Goal: Information Seeking & Learning: Learn about a topic

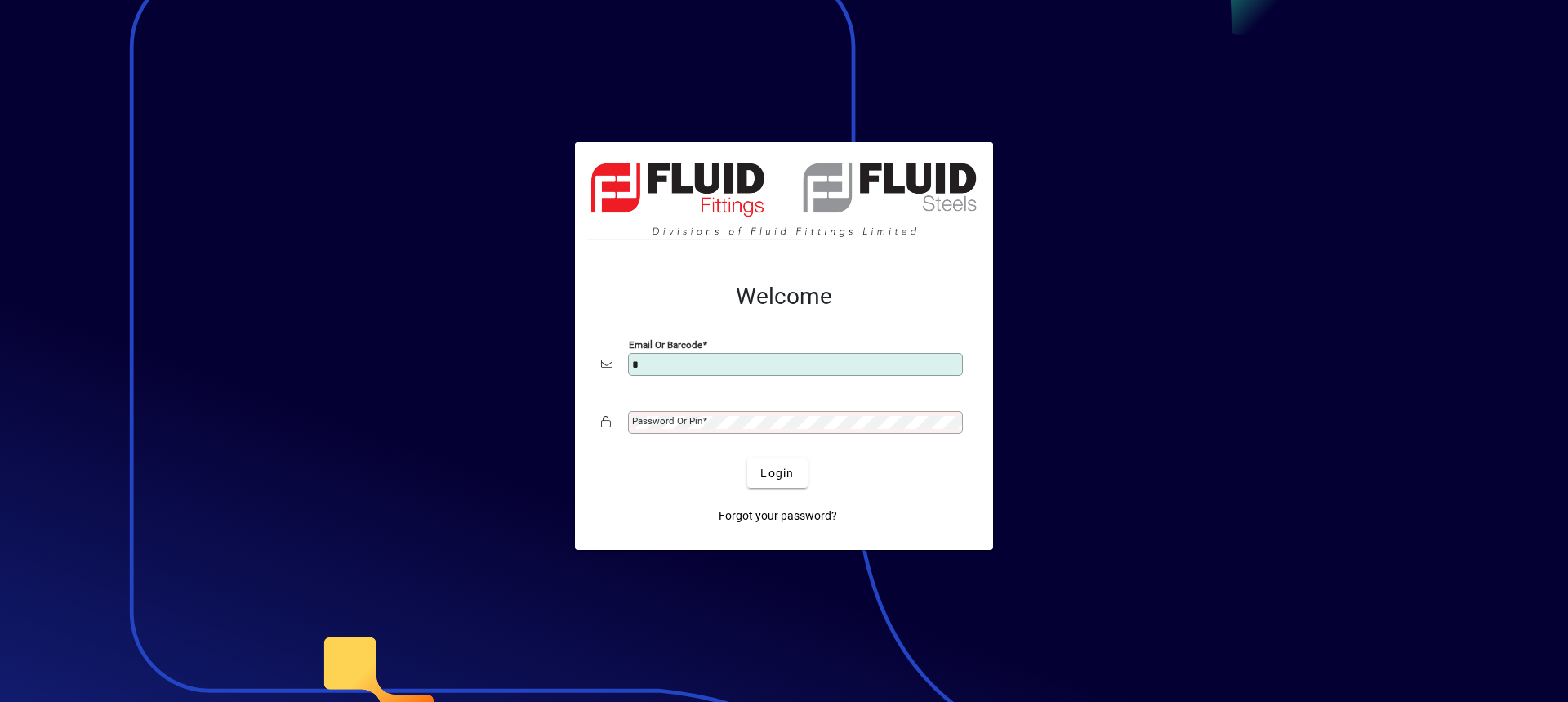
type input "**********"
click at [747, 458] on button "Login" at bounding box center [777, 473] width 59 height 30
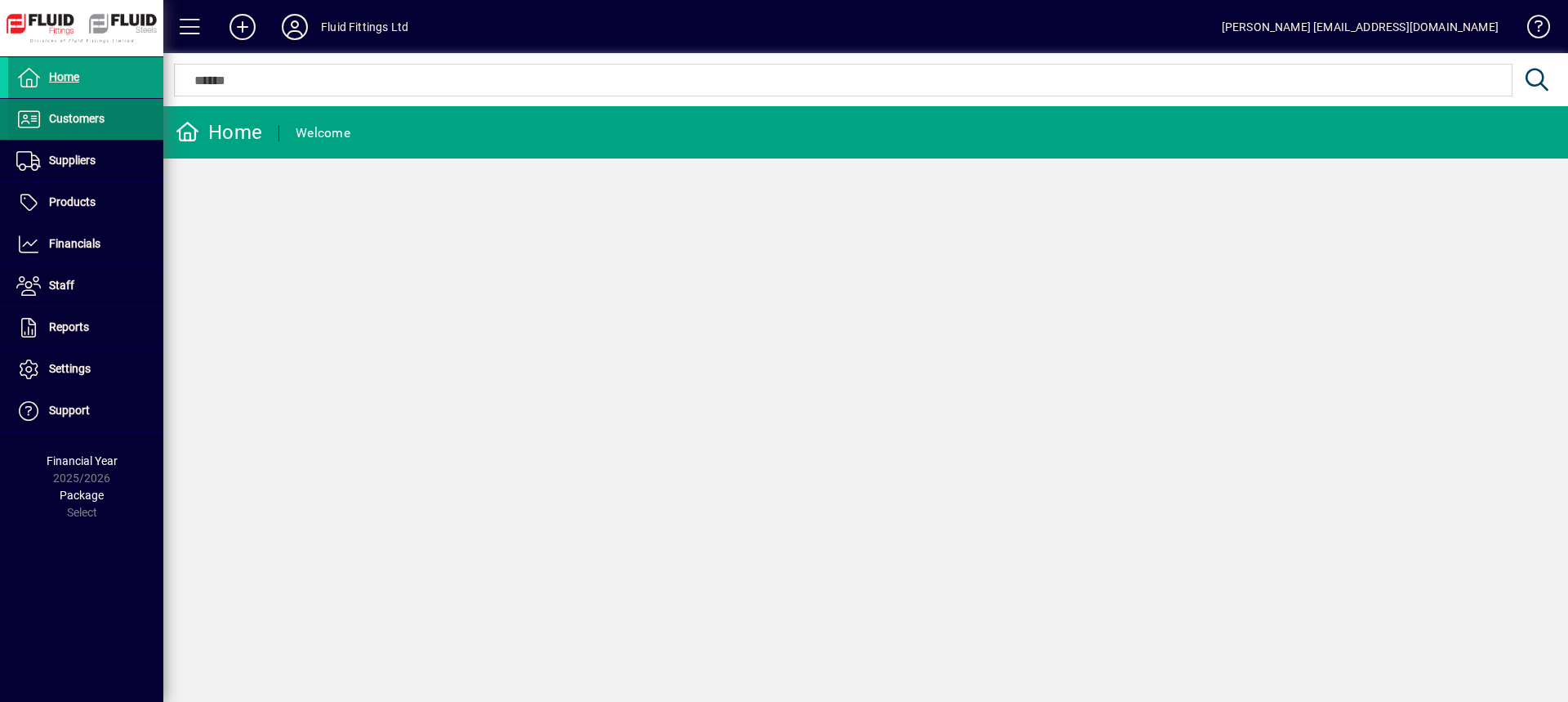
click at [92, 116] on span "Customers" at bounding box center [77, 119] width 55 height 13
click at [54, 150] on span "Invoices" at bounding box center [42, 154] width 52 height 13
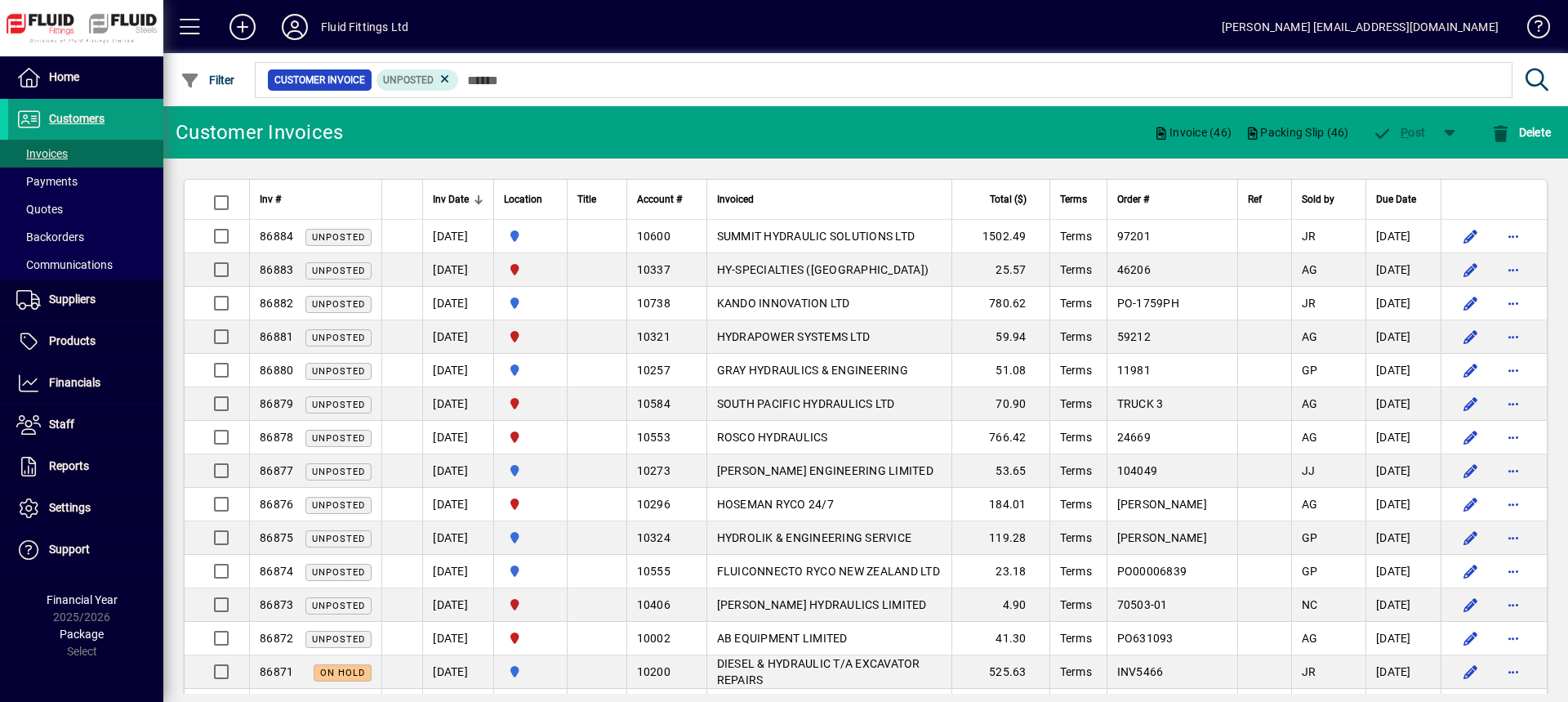
click at [1027, 198] on span "Total ($)" at bounding box center [1008, 199] width 37 height 18
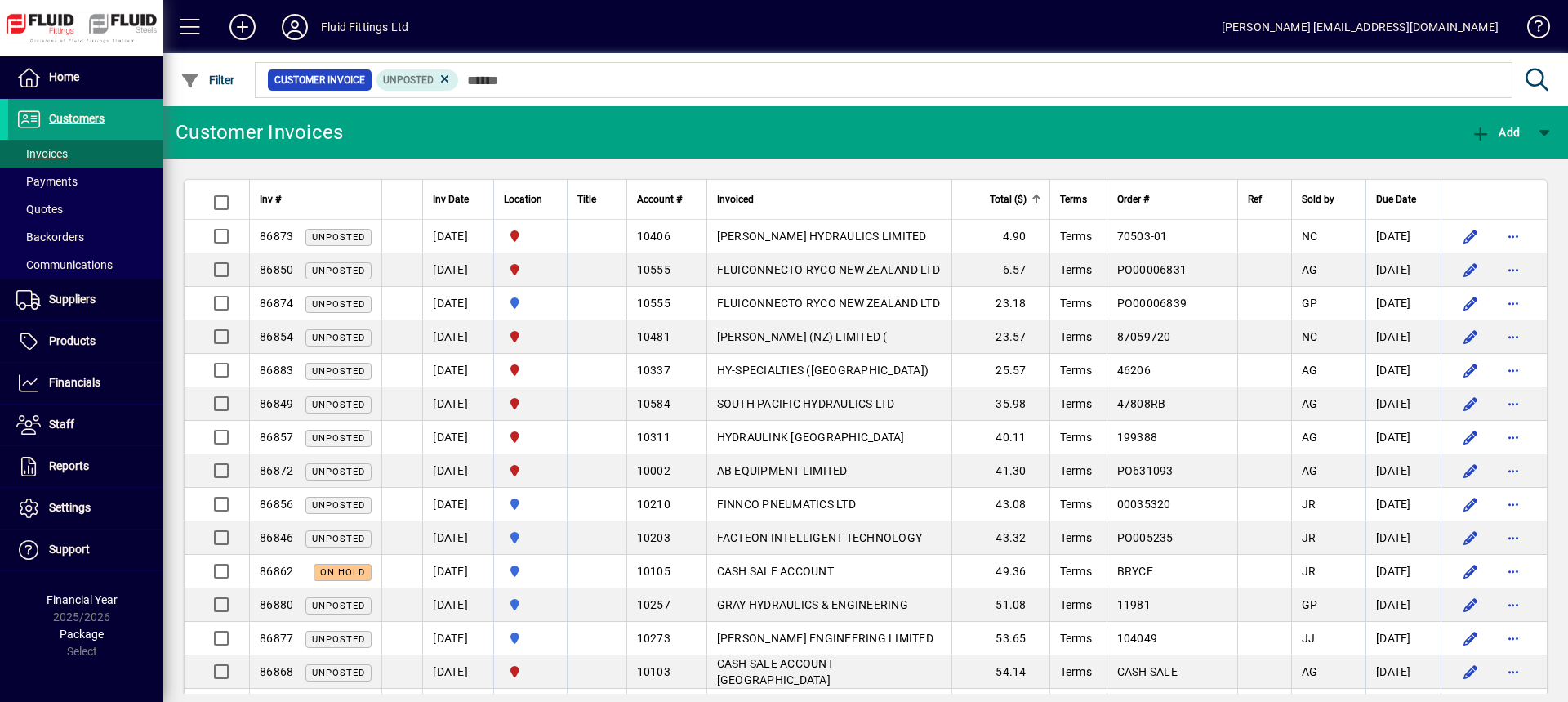
click at [1027, 198] on span "Total ($)" at bounding box center [1008, 199] width 37 height 18
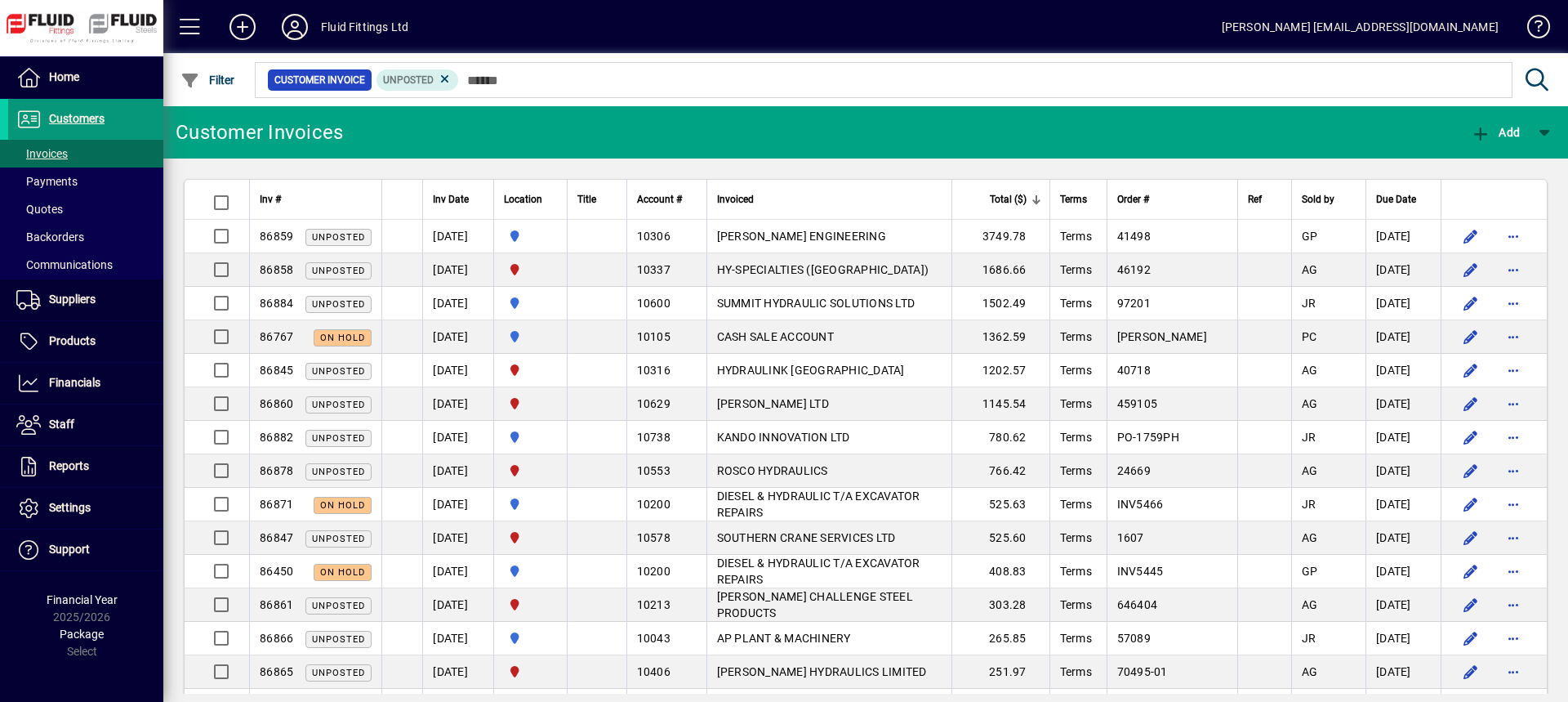
click at [93, 118] on span "Customers" at bounding box center [77, 119] width 55 height 13
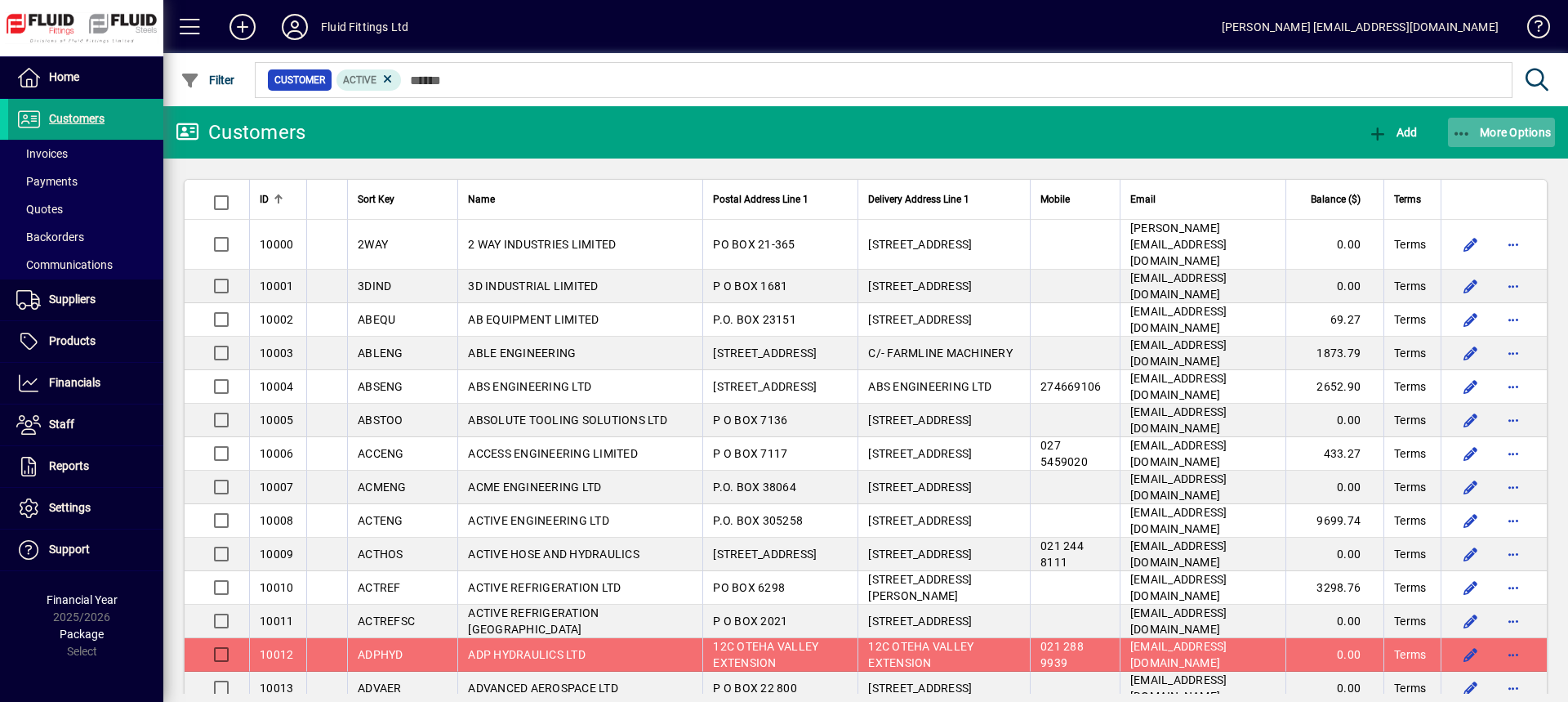
click at [1488, 136] on span "More Options" at bounding box center [1501, 132] width 100 height 13
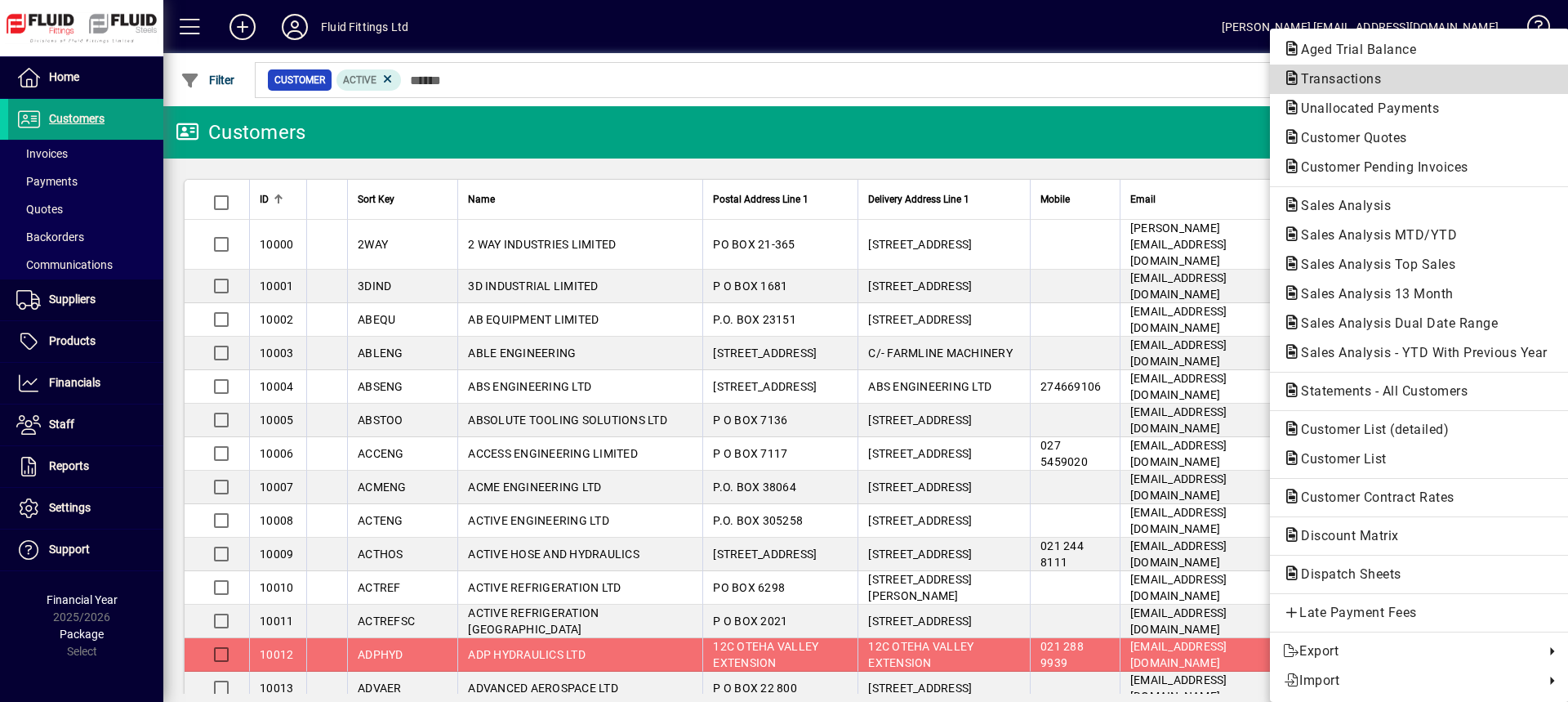
click at [1333, 85] on span "Transactions" at bounding box center [1335, 78] width 106 height 16
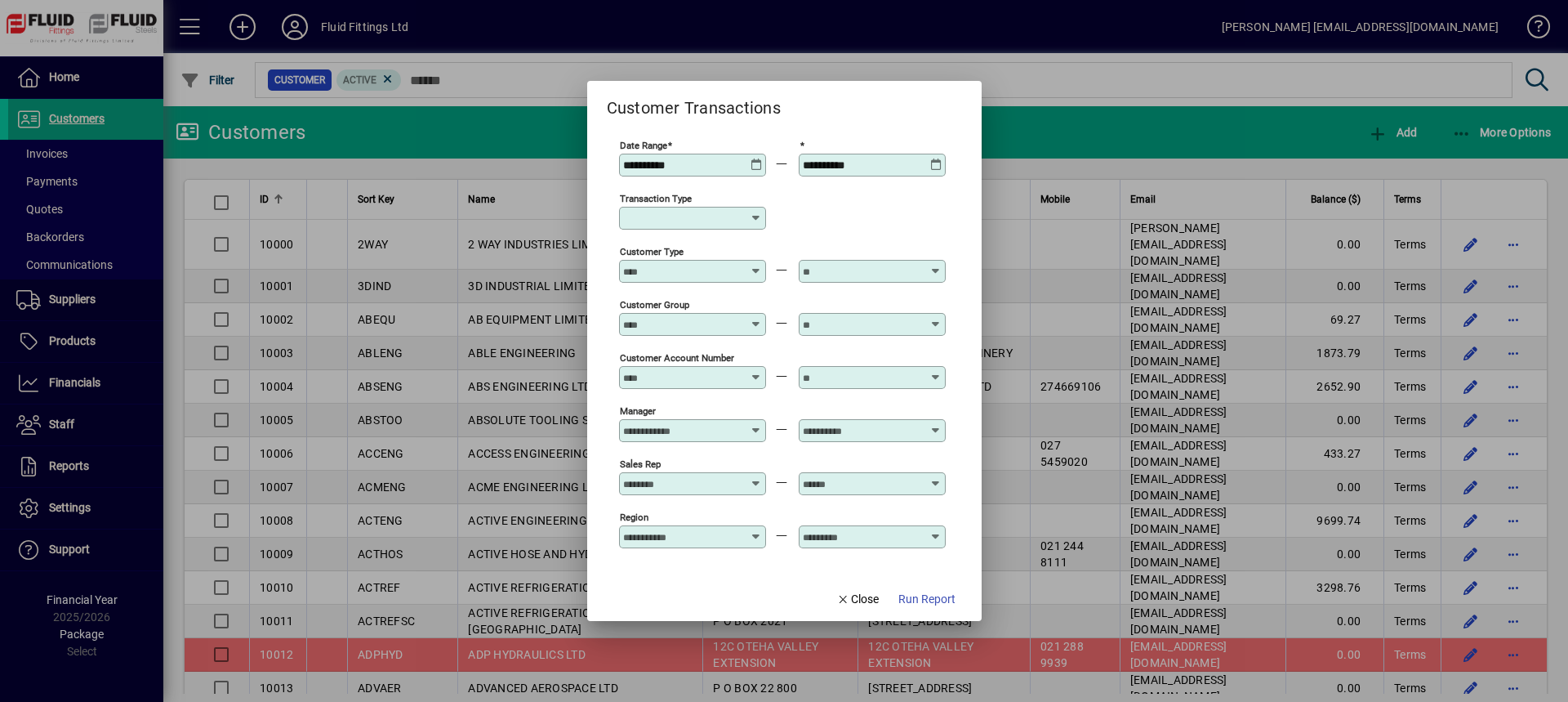
click at [754, 218] on icon at bounding box center [756, 218] width 13 height 13
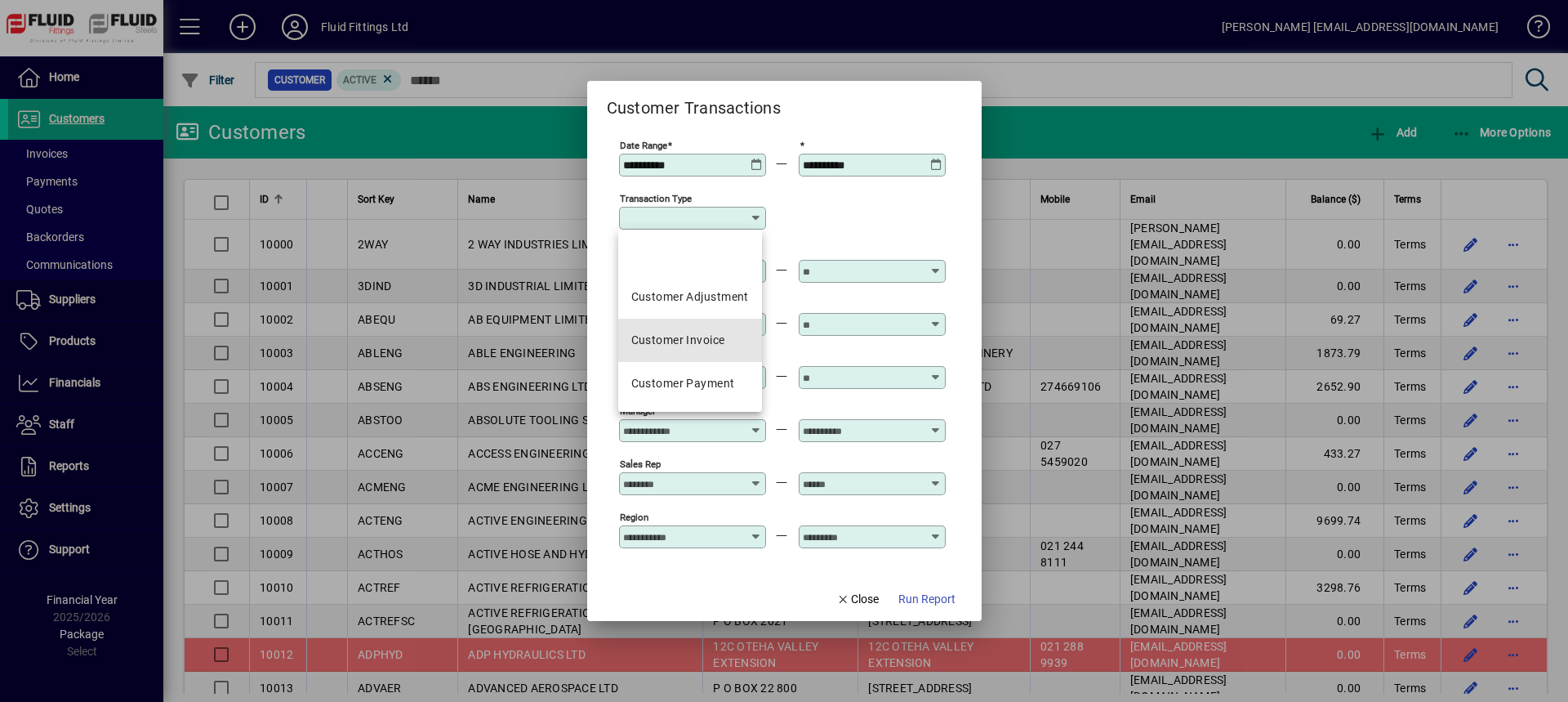
click at [689, 341] on div "Customer Invoice" at bounding box center [678, 340] width 94 height 17
type input "**********"
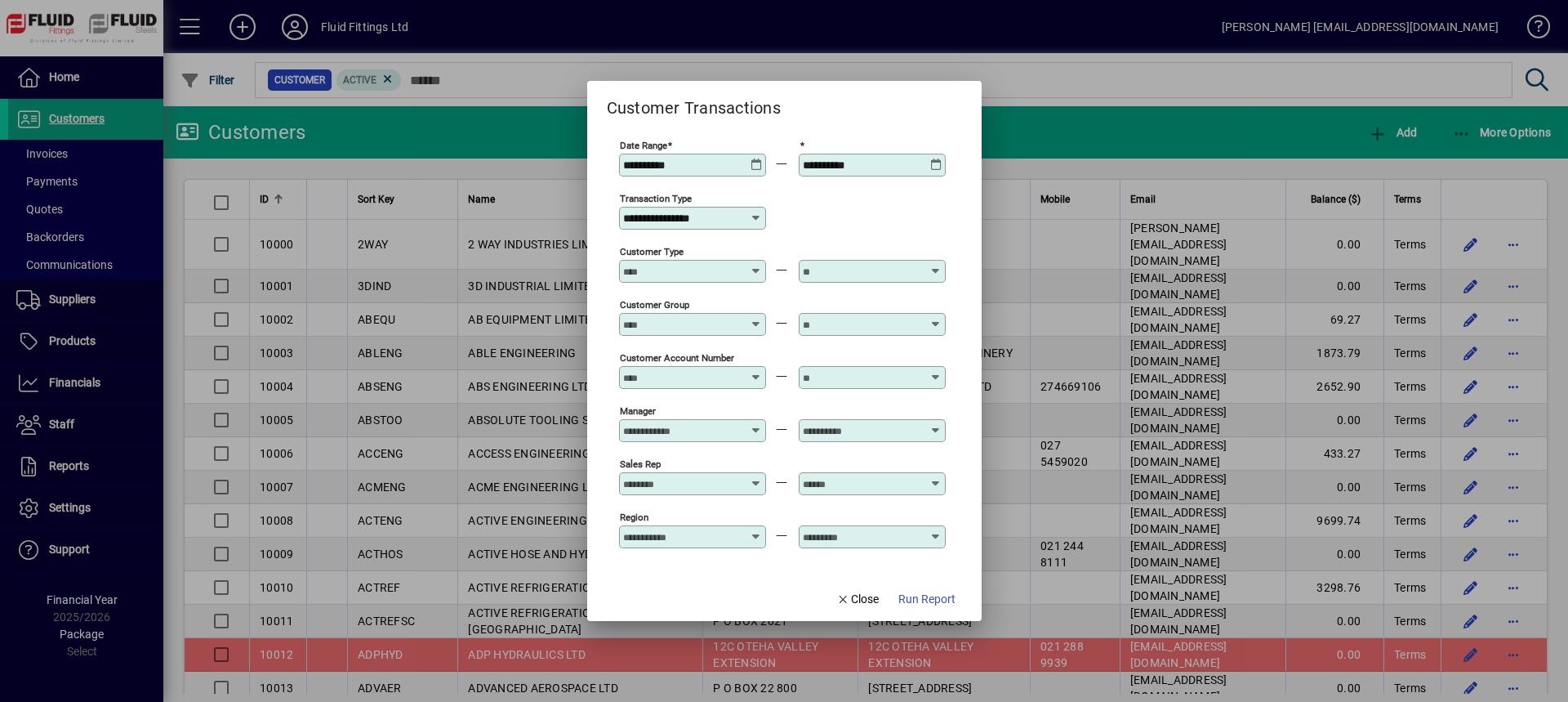
click at [917, 597] on span "Run Report" at bounding box center [926, 599] width 57 height 17
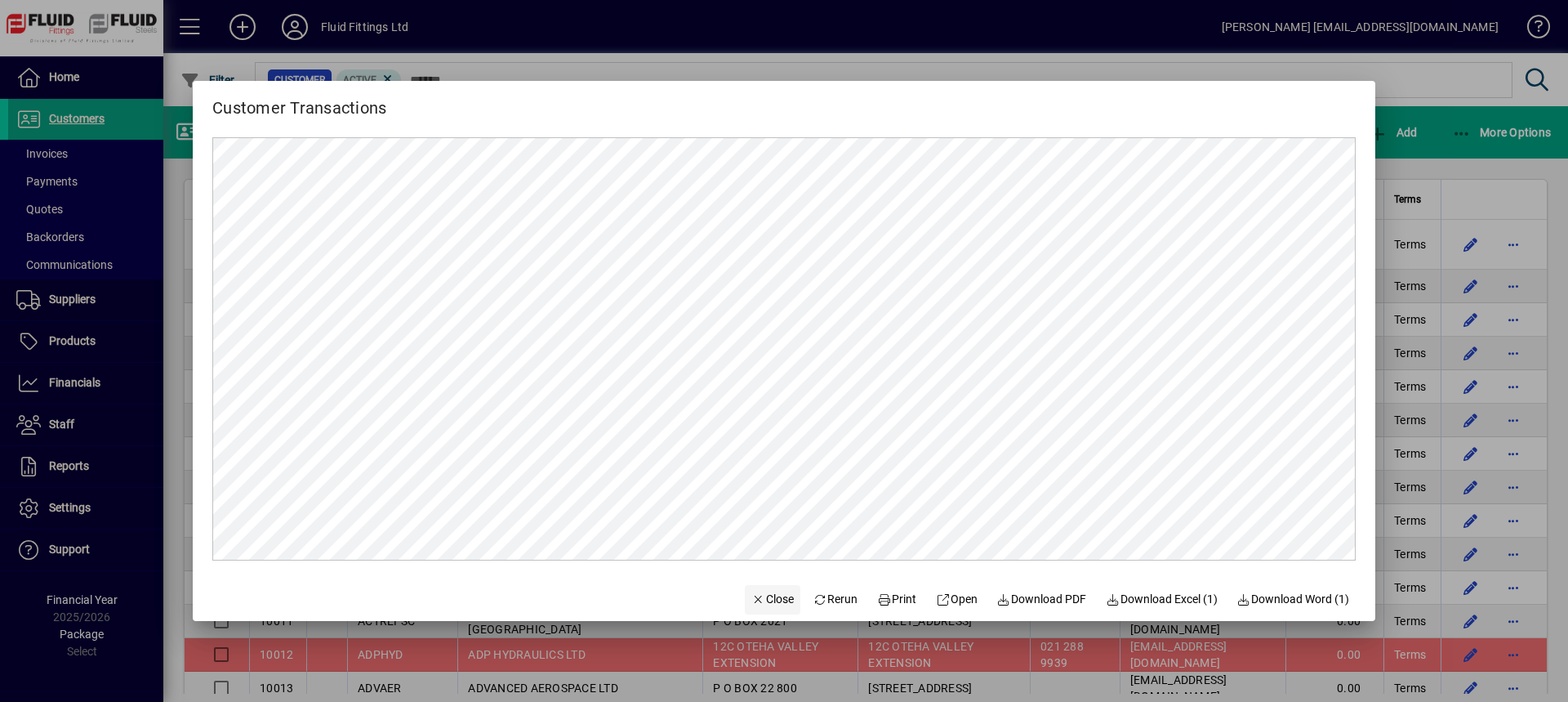
click at [761, 607] on span "Close" at bounding box center [772, 599] width 43 height 17
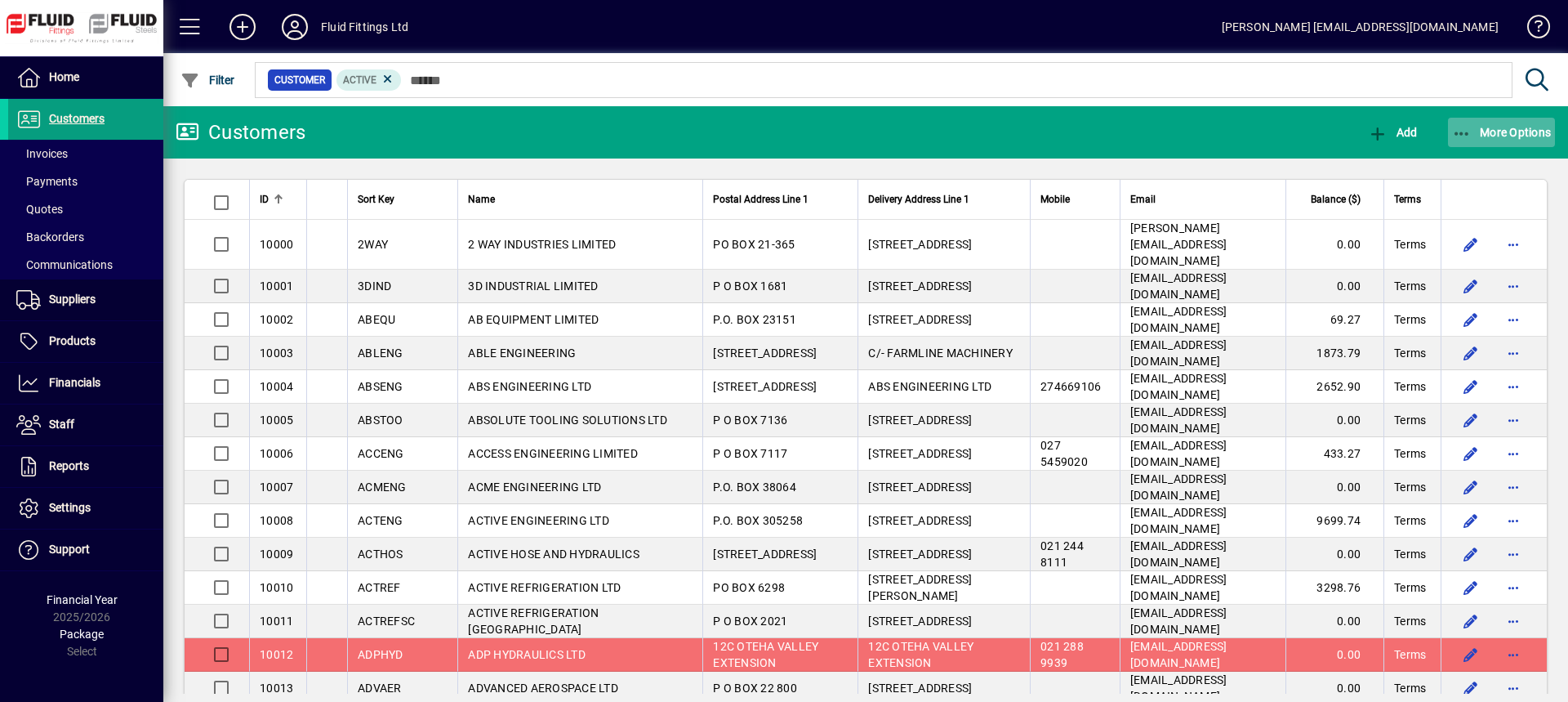
click at [1513, 135] on span "More Options" at bounding box center [1501, 132] width 100 height 13
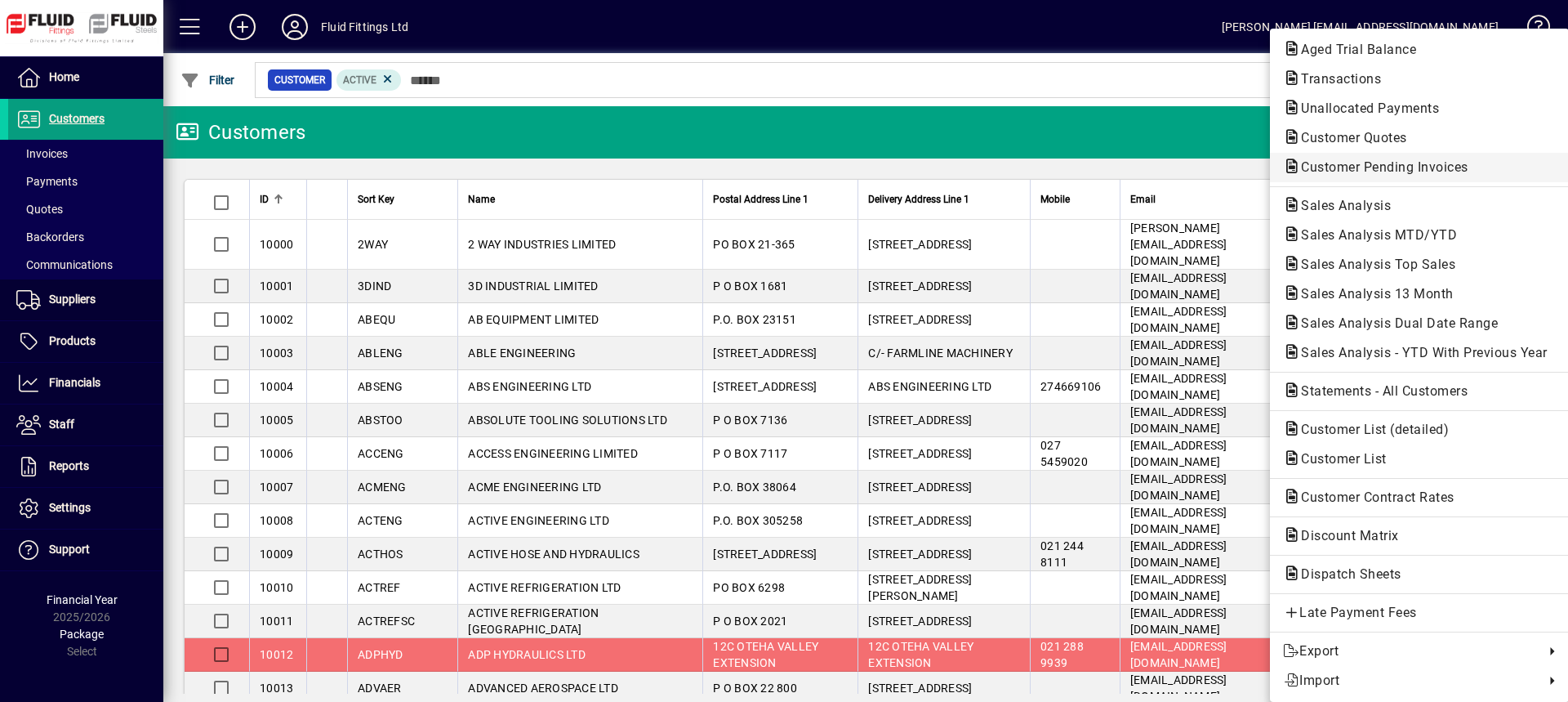
click at [1348, 164] on span "Customer Pending Invoices" at bounding box center [1379, 167] width 193 height 16
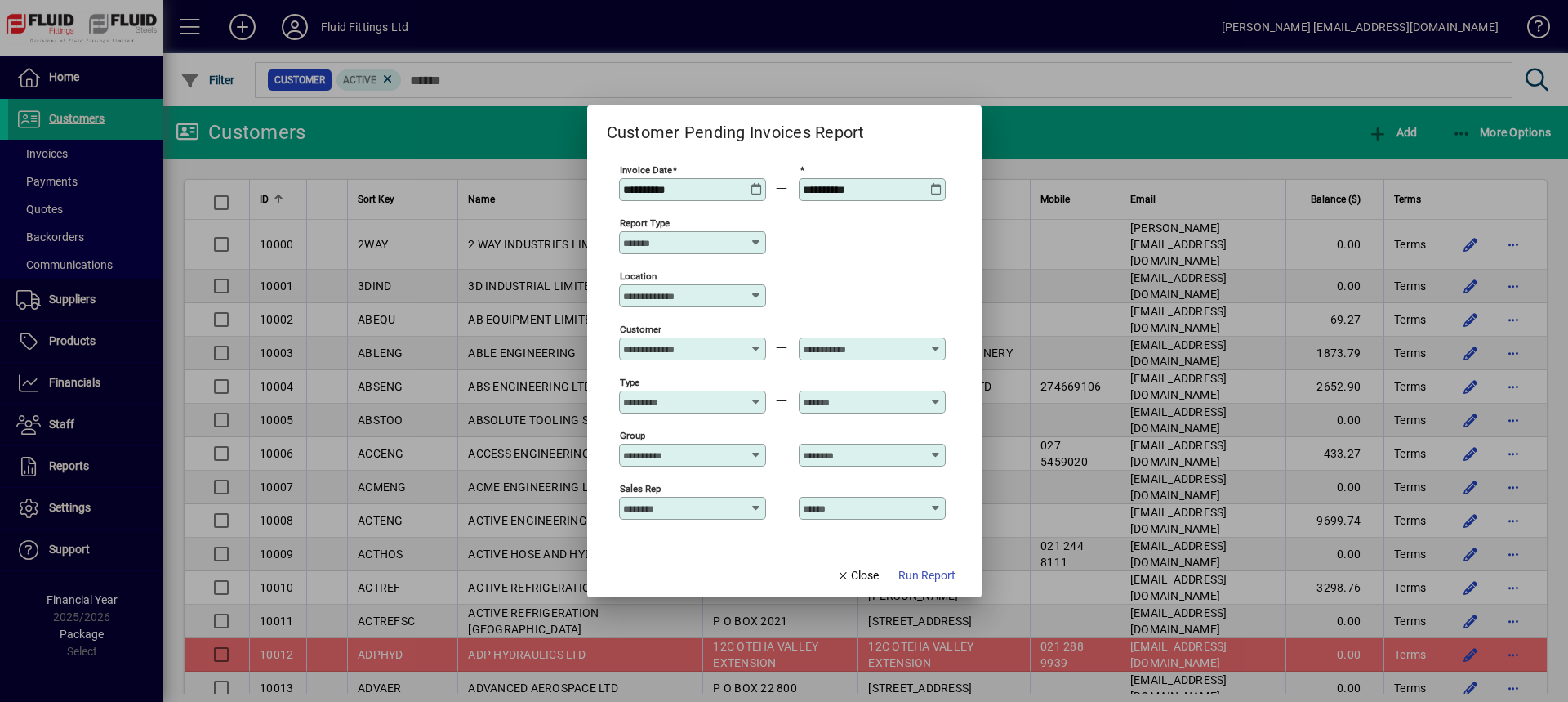
click at [914, 575] on span "Run Report" at bounding box center [926, 575] width 57 height 17
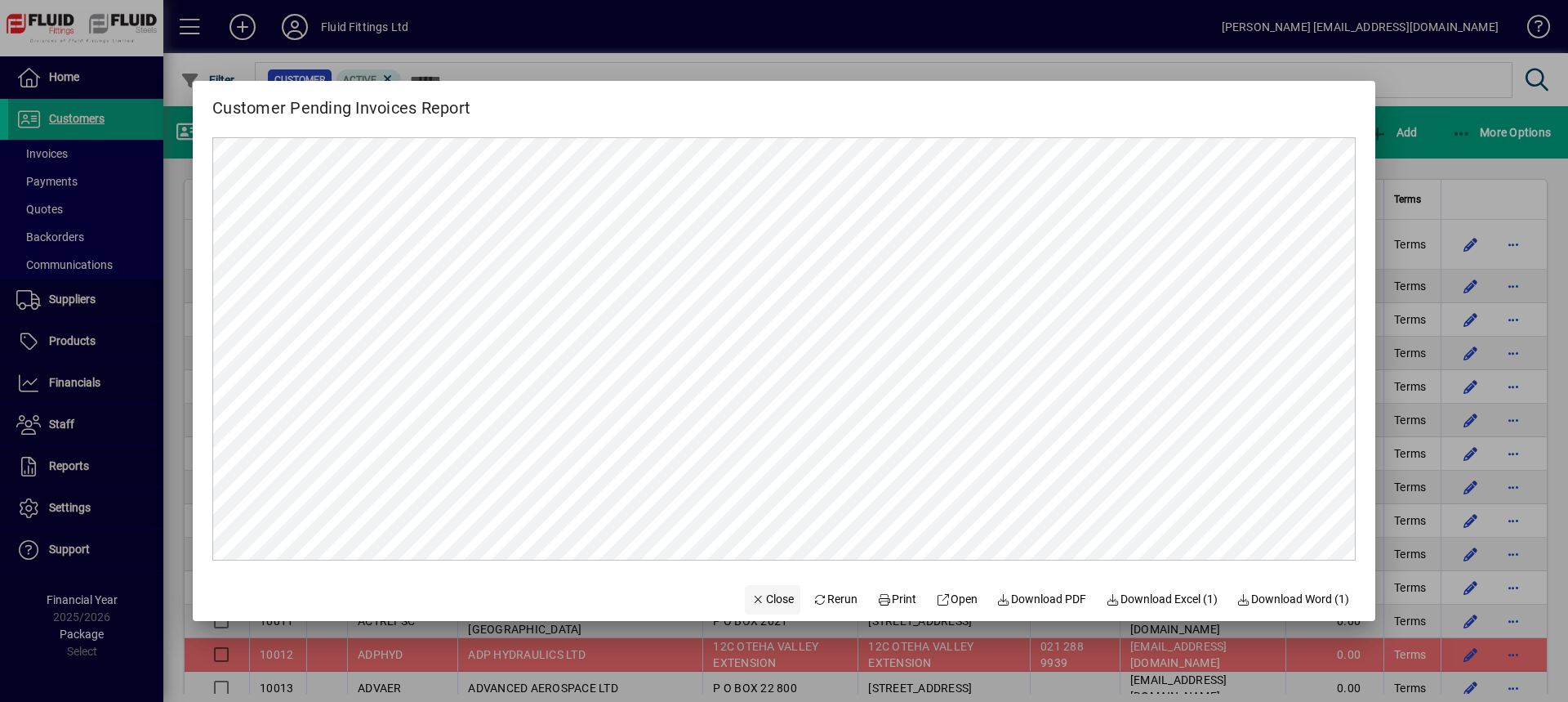
click at [761, 599] on span "Close" at bounding box center [772, 599] width 43 height 17
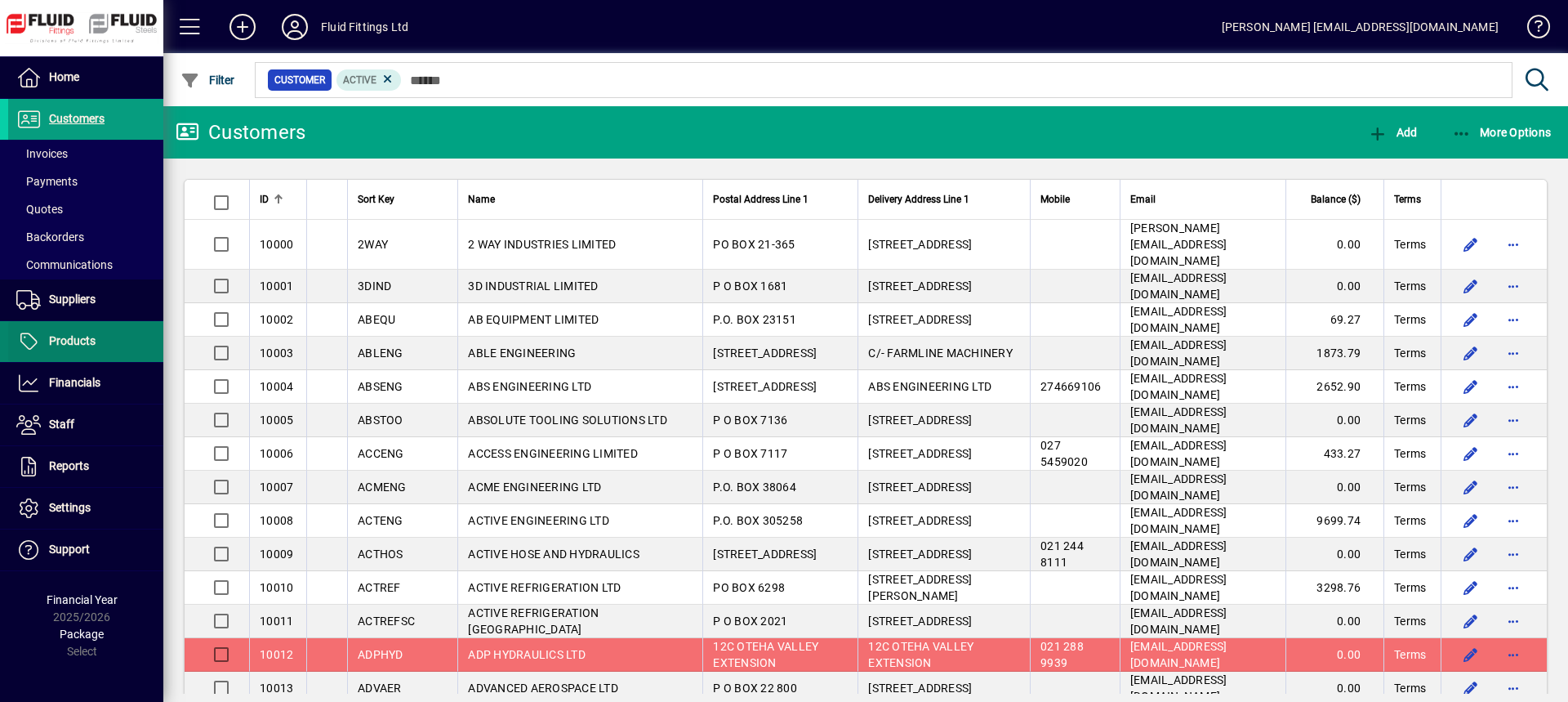
click at [80, 337] on span "Products" at bounding box center [72, 341] width 47 height 13
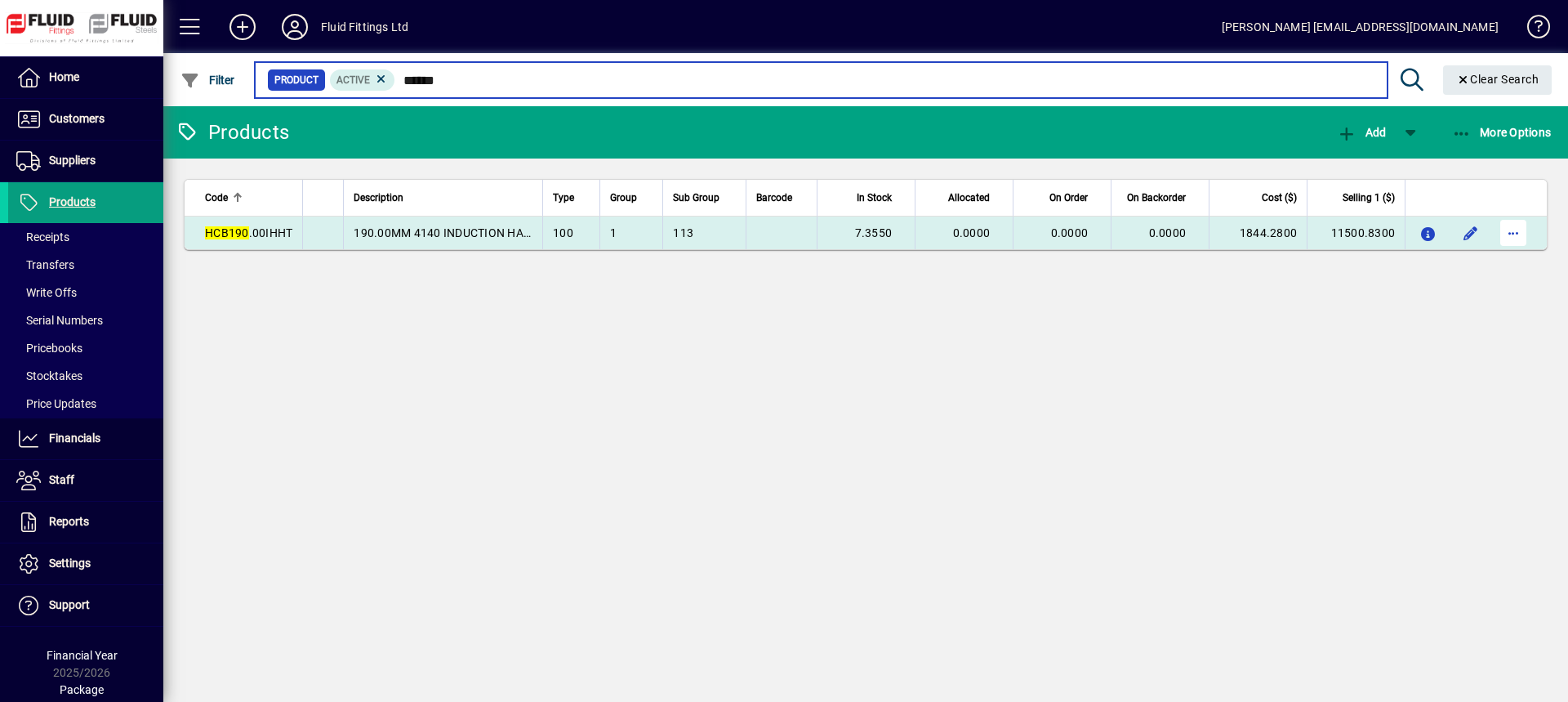
type input "******"
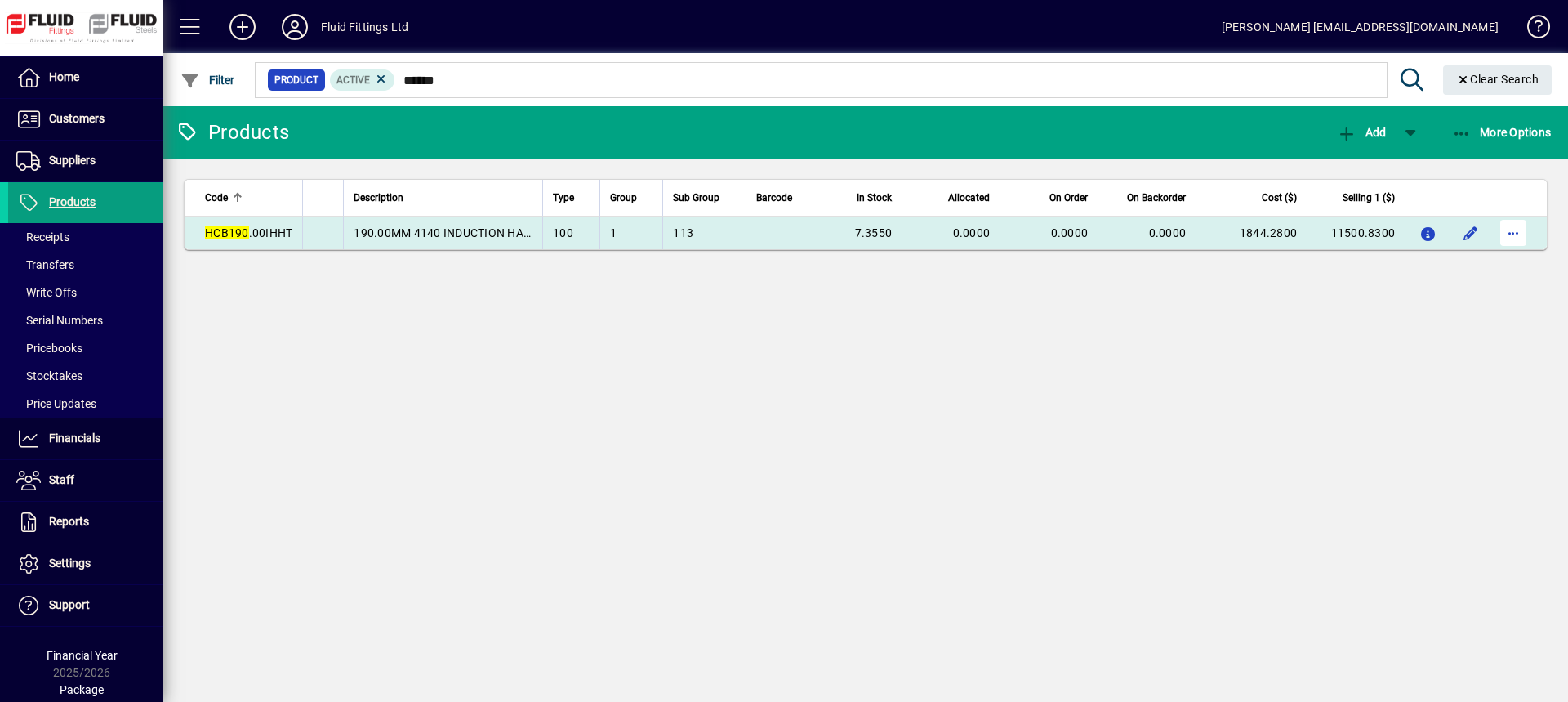
click at [1517, 234] on span "button" at bounding box center [1513, 233] width 39 height 40
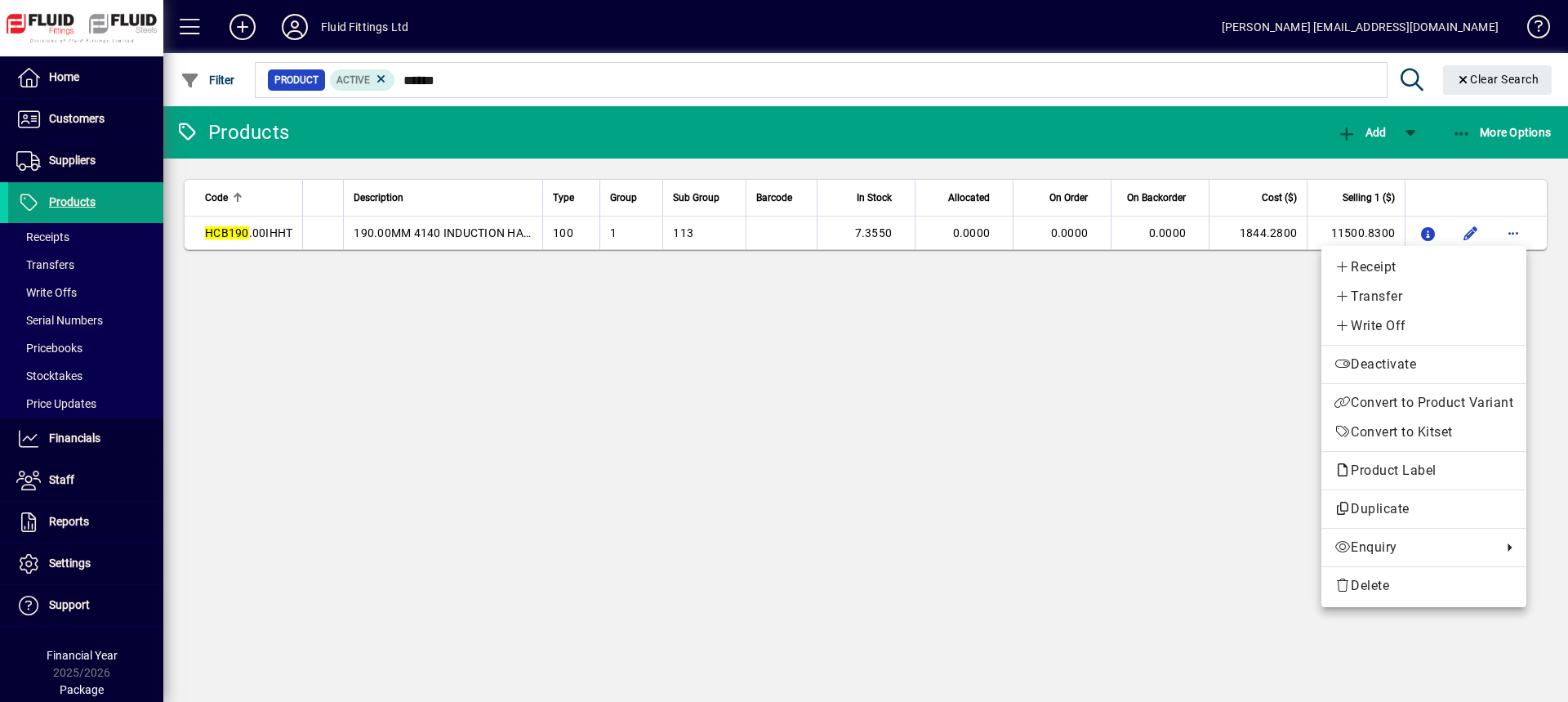
click at [1139, 307] on div at bounding box center [784, 351] width 1568 height 702
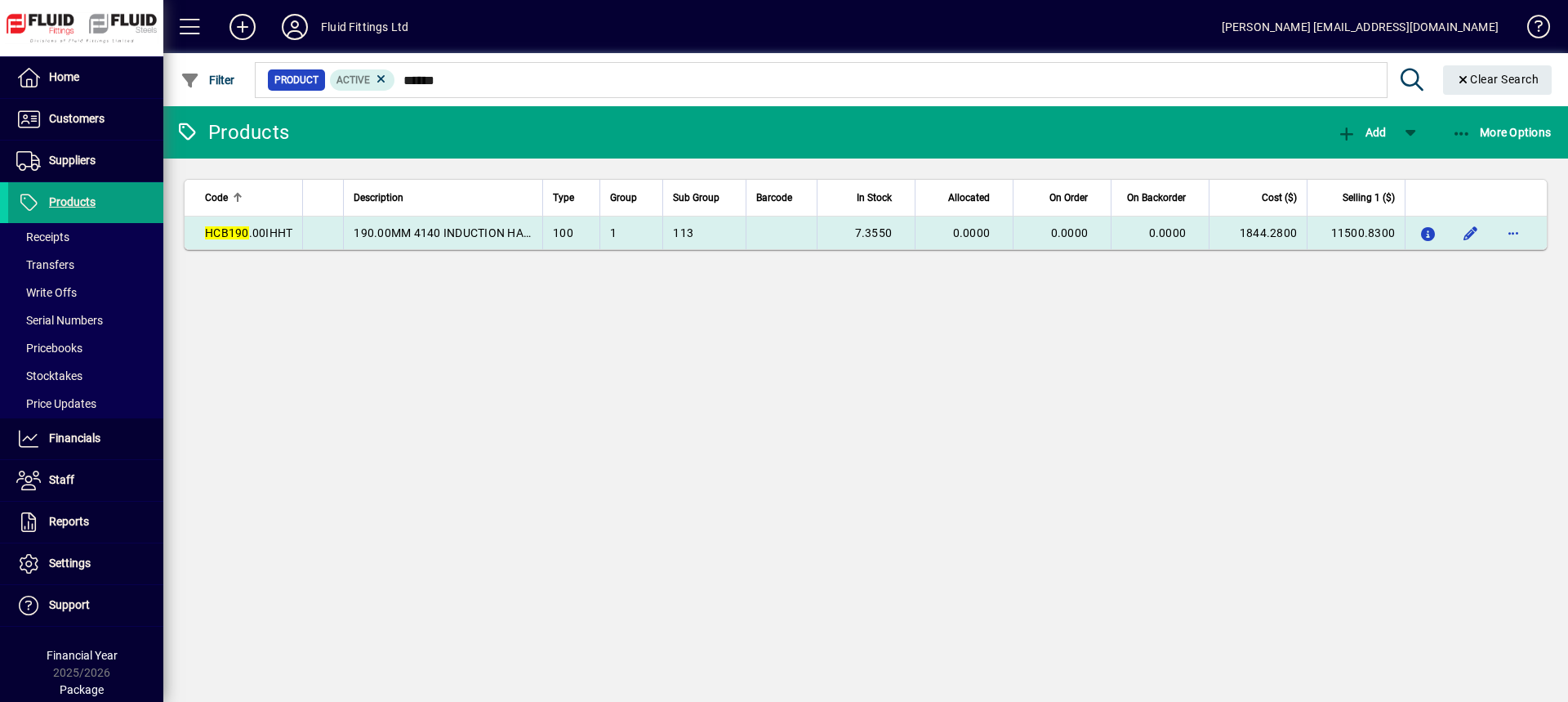
click at [341, 234] on td at bounding box center [322, 233] width 41 height 33
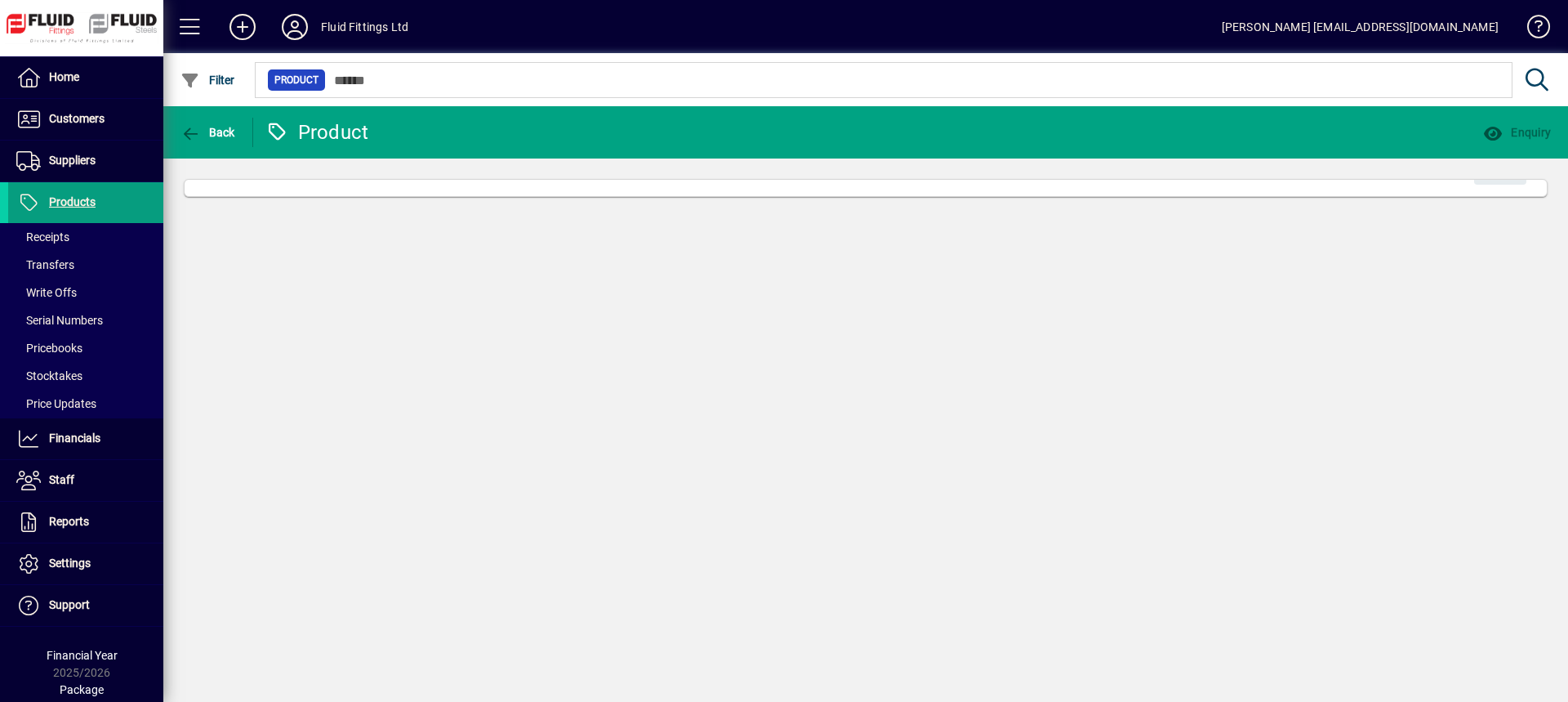
click at [341, 234] on div "Back Product Enquiry Edit" at bounding box center [865, 404] width 1404 height 596
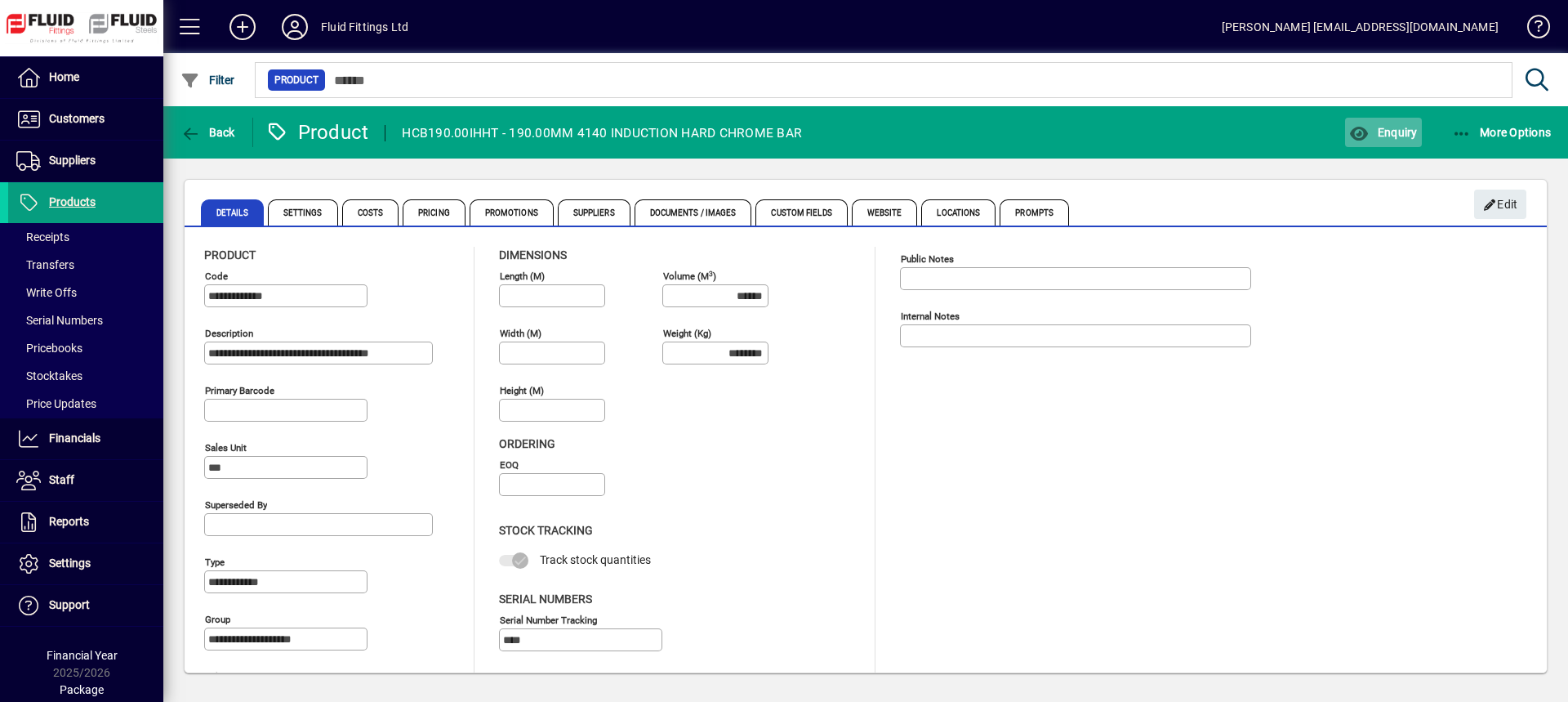
click at [1385, 139] on button "Enquiry" at bounding box center [1383, 132] width 76 height 30
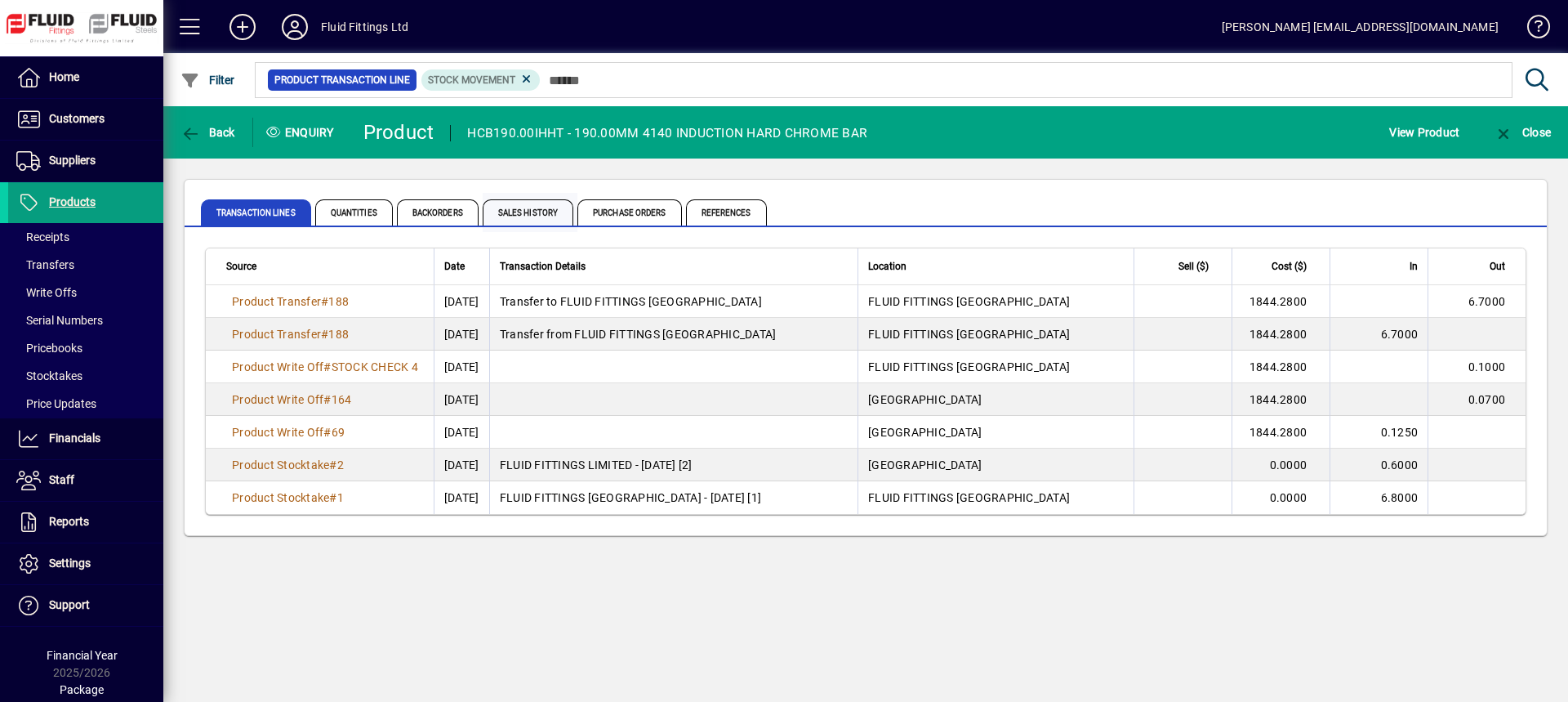
click at [540, 211] on span "Sales History" at bounding box center [528, 212] width 90 height 26
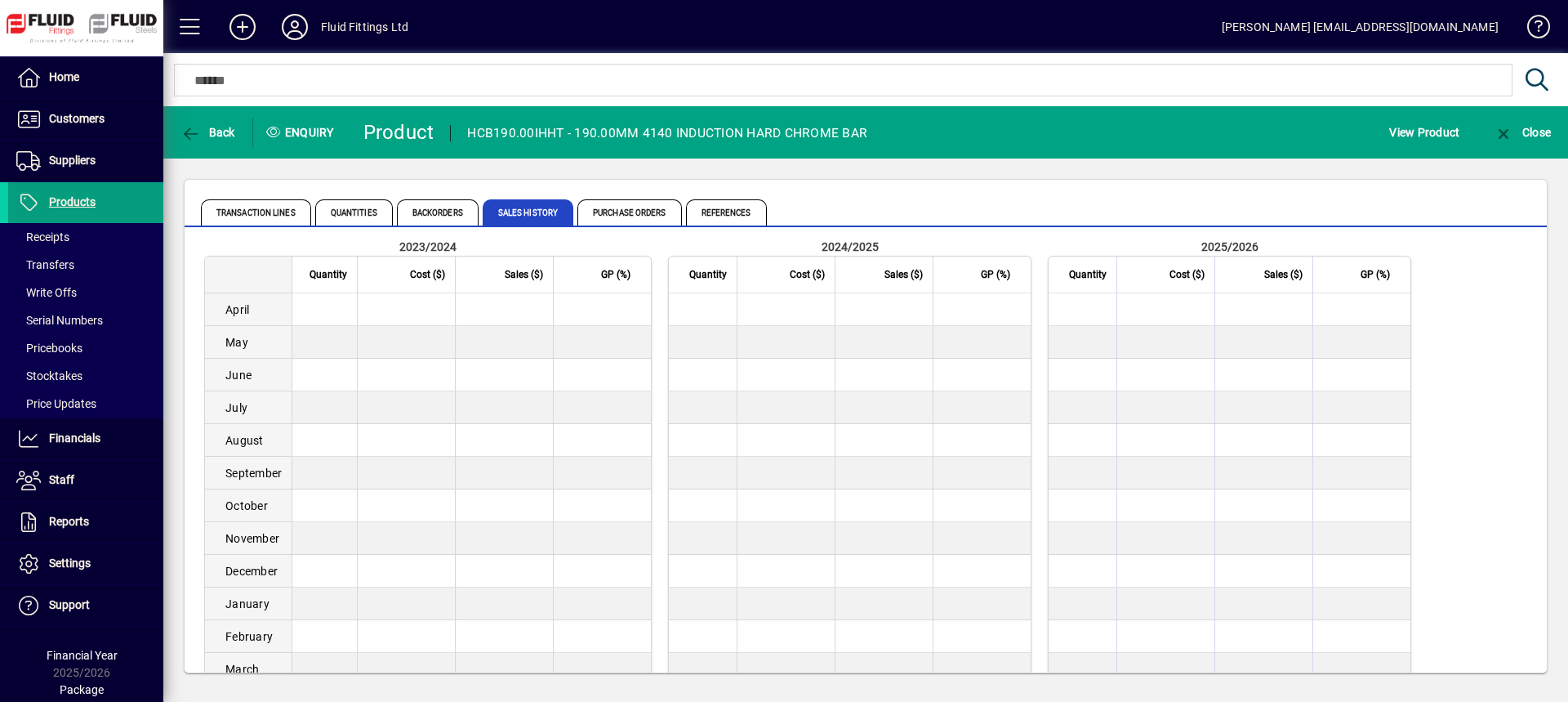
scroll to position [126, 0]
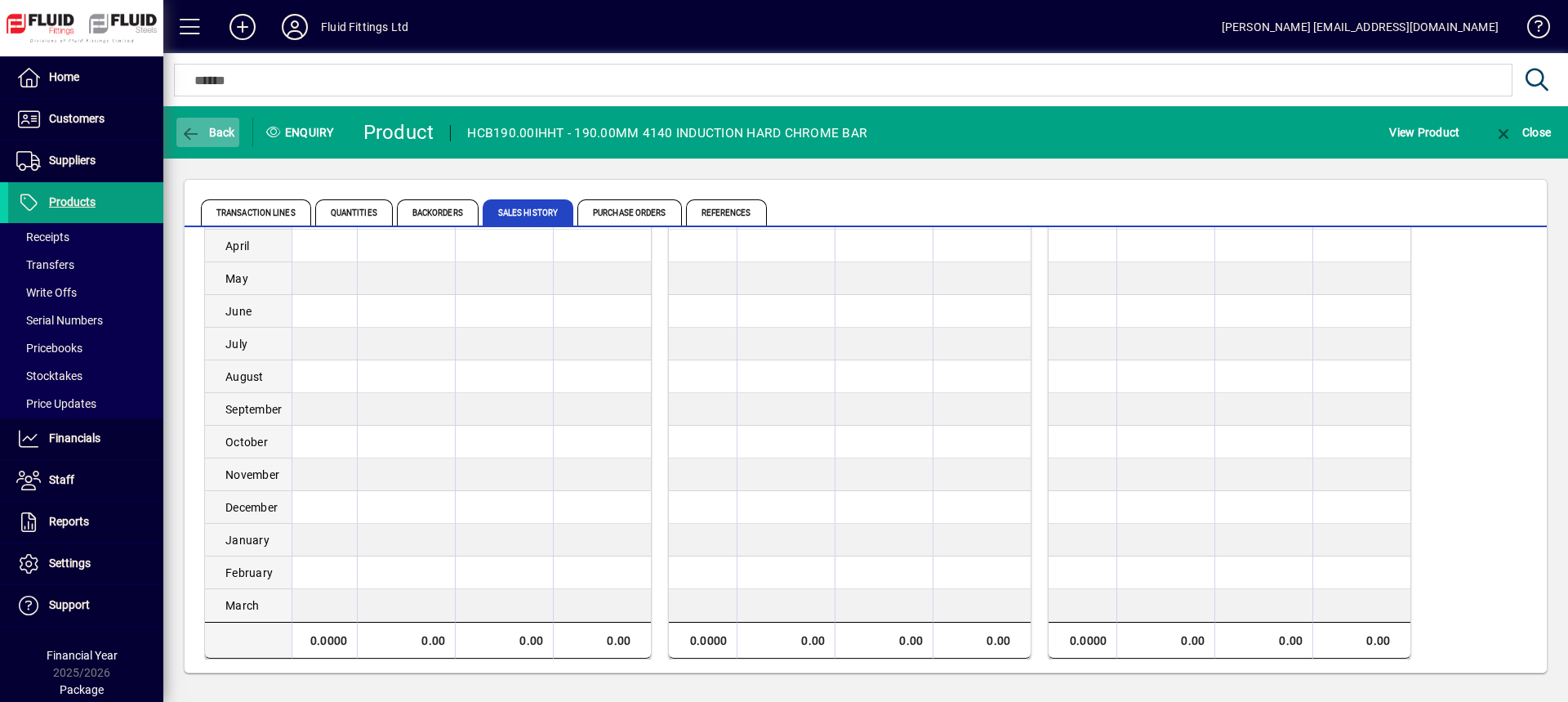
click at [223, 132] on span "Back" at bounding box center [207, 132] width 55 height 13
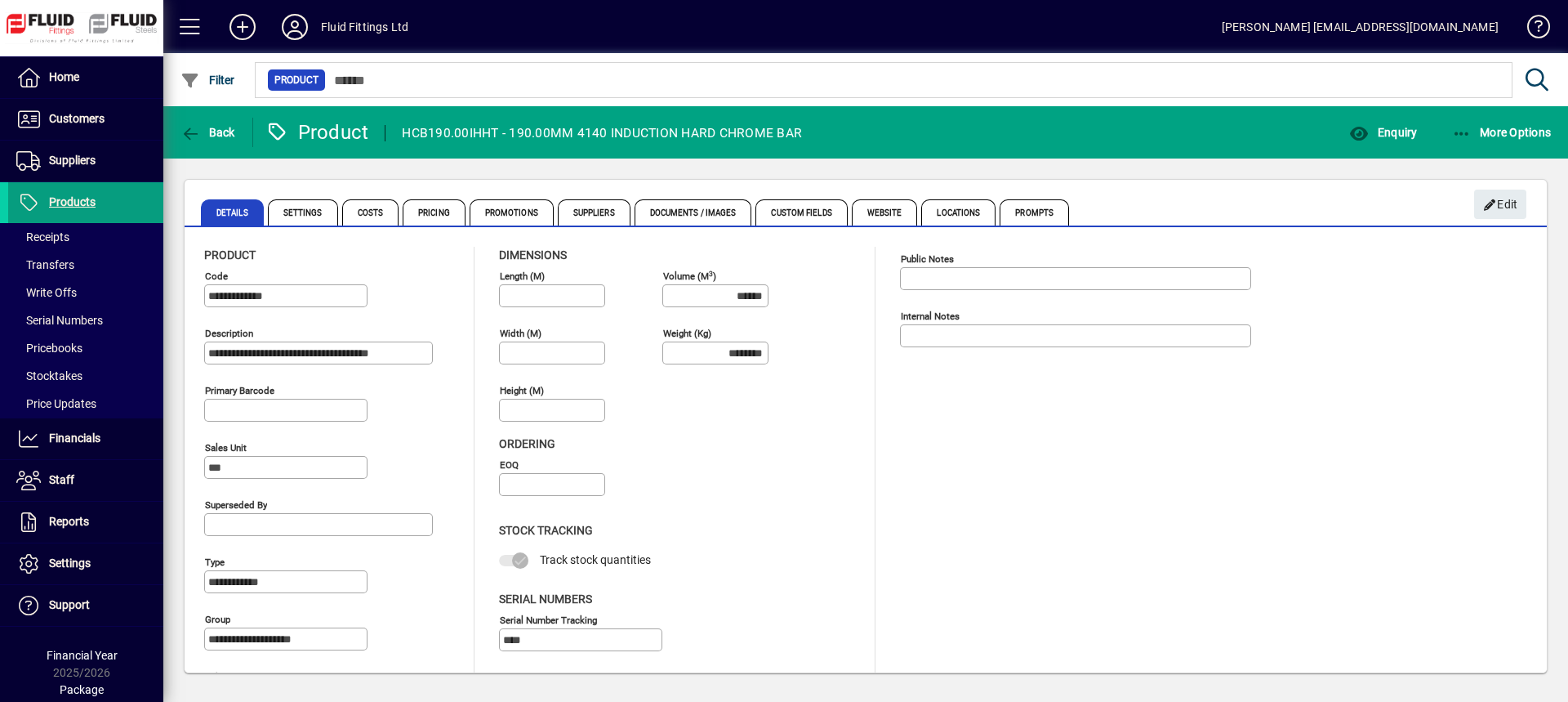
click at [223, 132] on span "Back" at bounding box center [207, 132] width 55 height 13
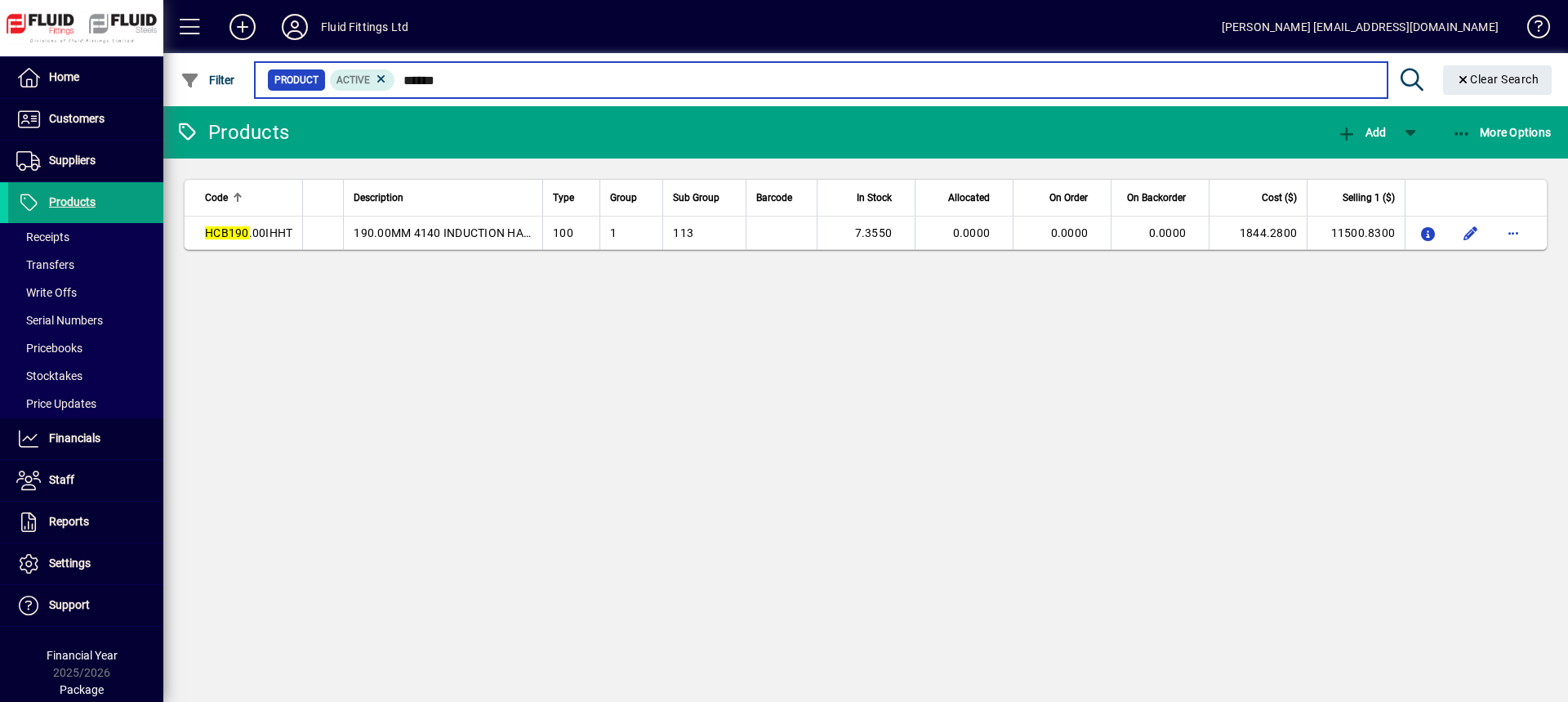
drag, startPoint x: 404, startPoint y: 78, endPoint x: 515, endPoint y: 82, distance: 111.1
click at [515, 82] on input "******" at bounding box center [884, 80] width 978 height 23
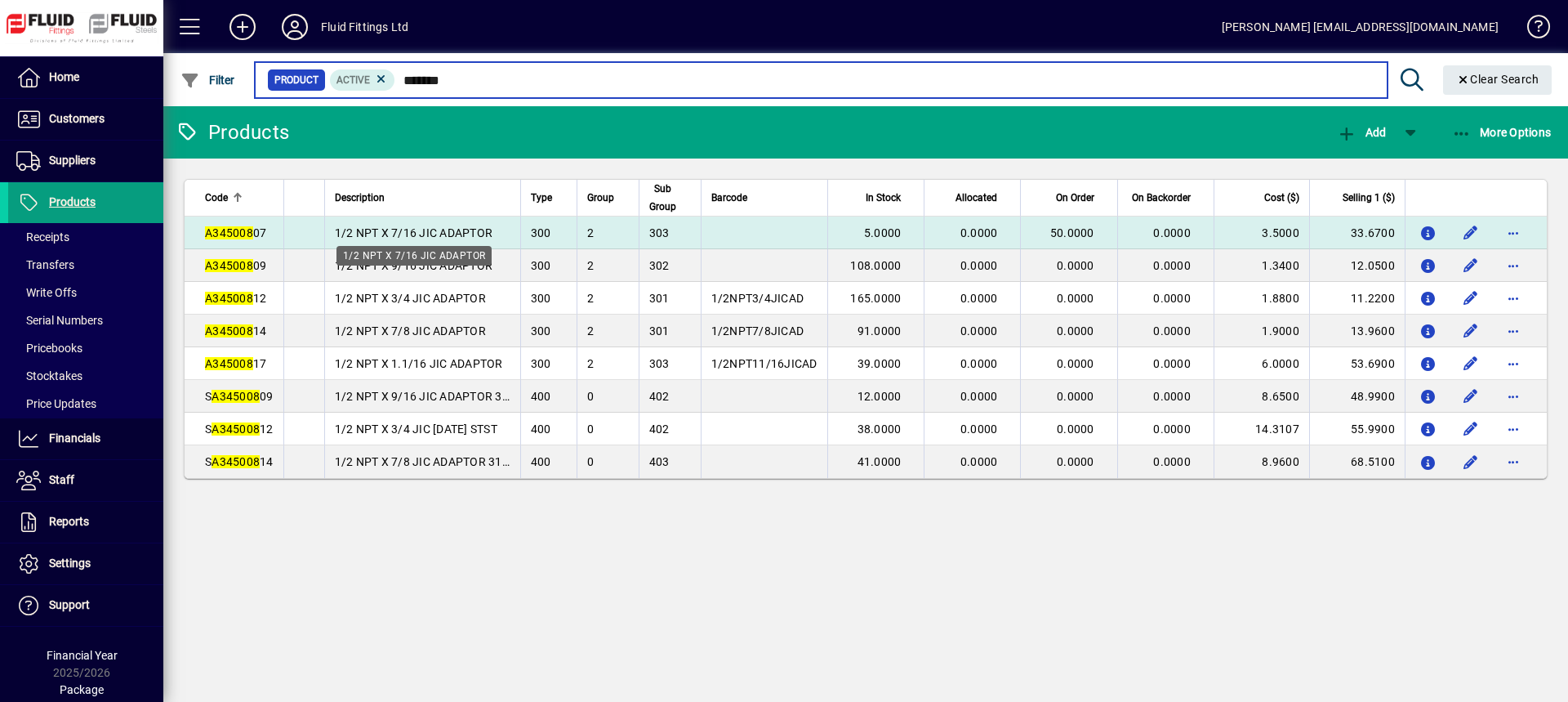
type input "*******"
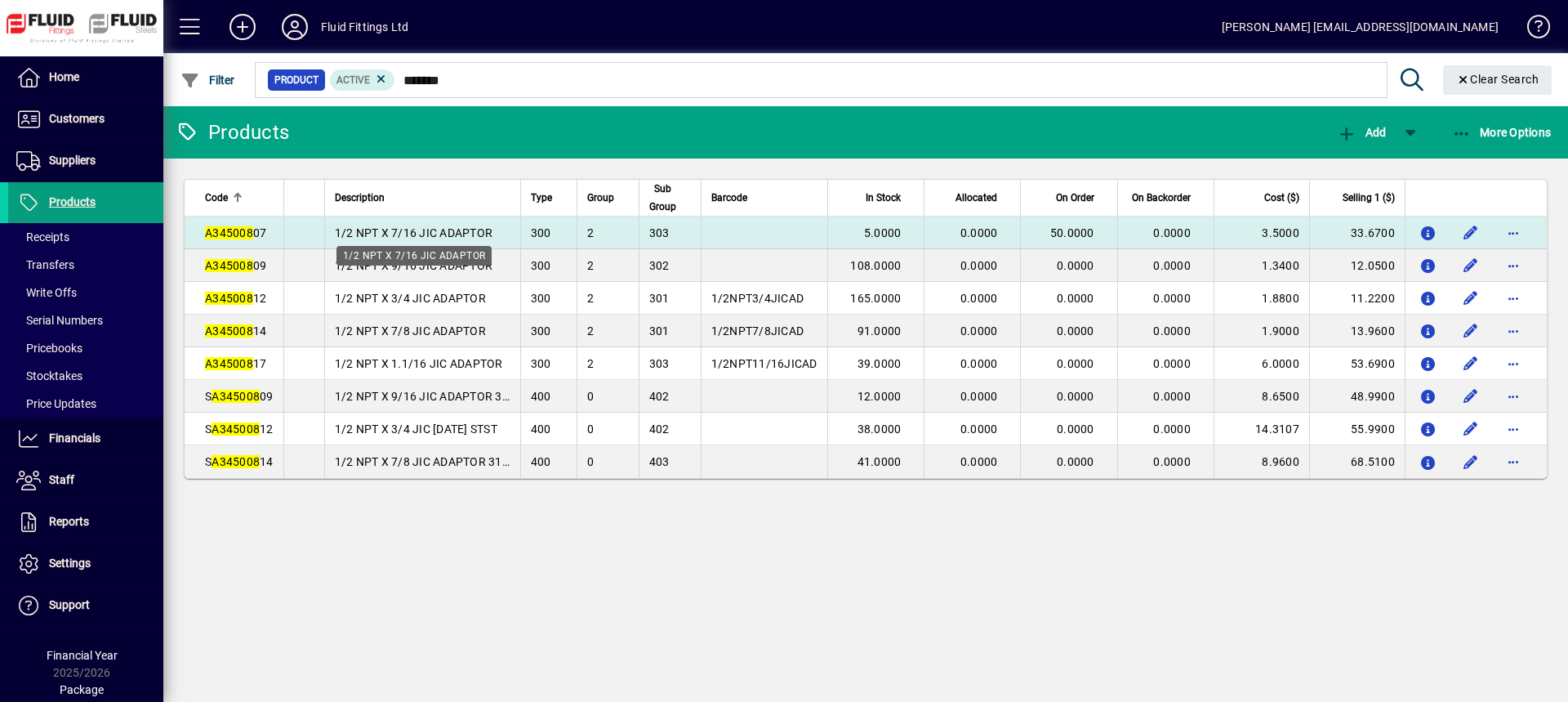
click at [449, 231] on span "1/2 NPT X 7/16 JIC ADAPTOR" at bounding box center [414, 233] width 159 height 13
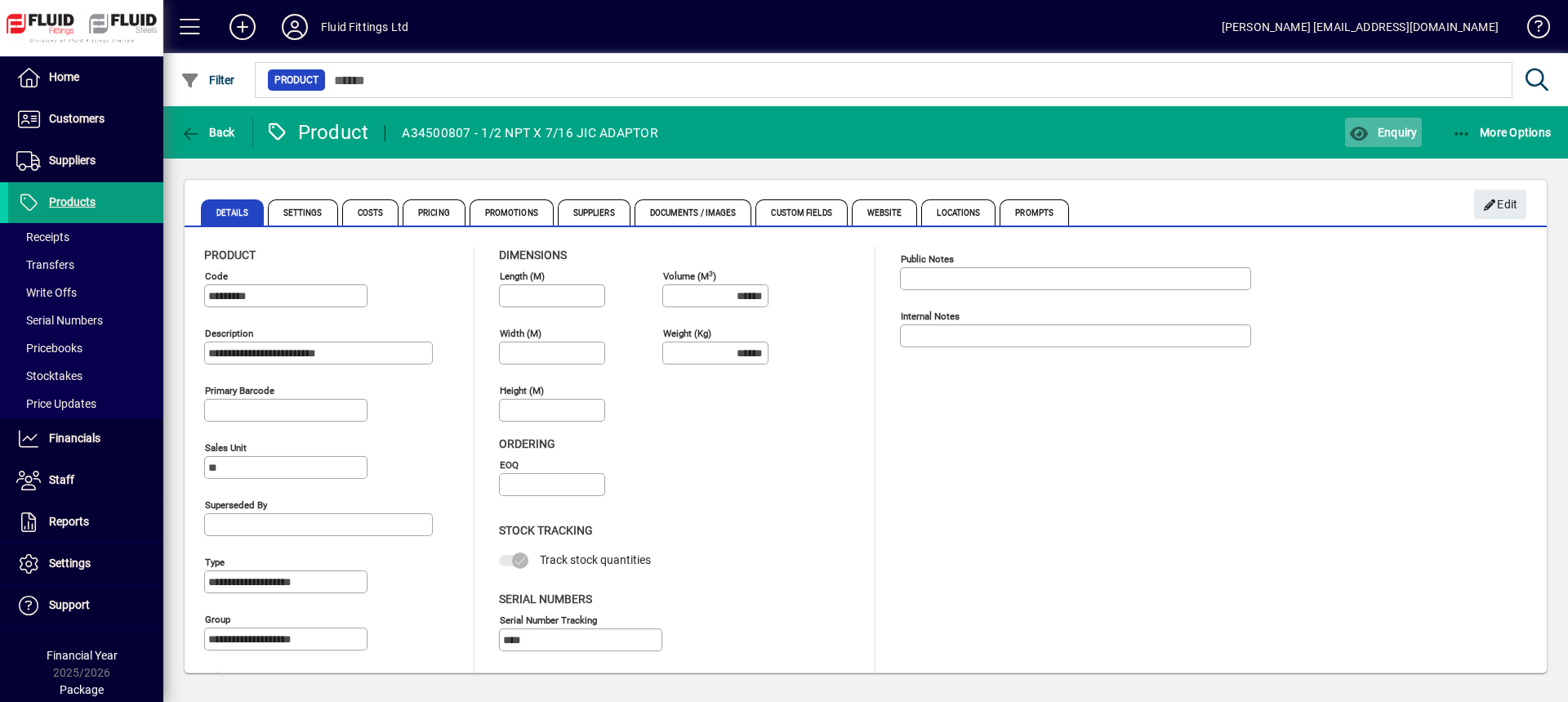
click at [1387, 142] on span "button" at bounding box center [1383, 132] width 76 height 40
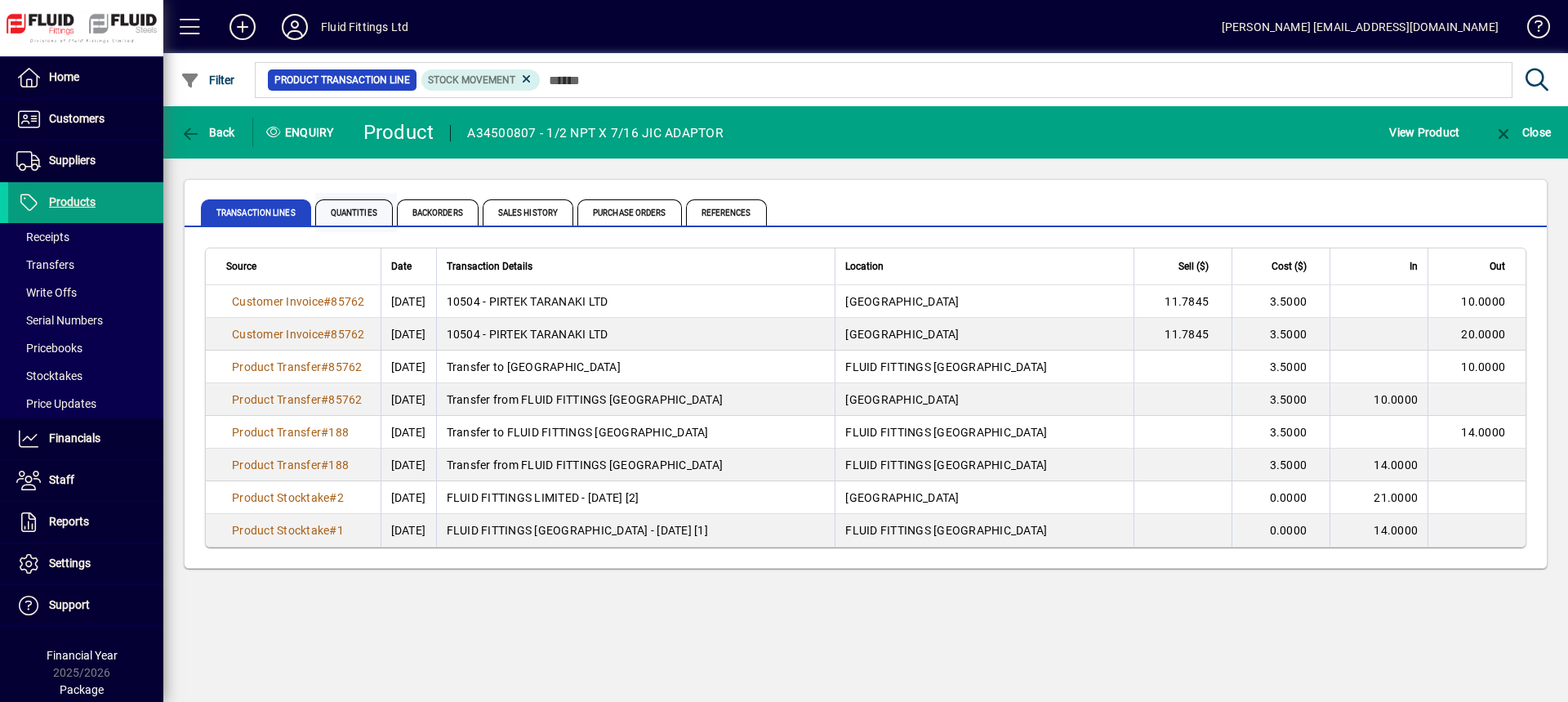
click at [361, 216] on span "Quantities" at bounding box center [354, 212] width 77 height 26
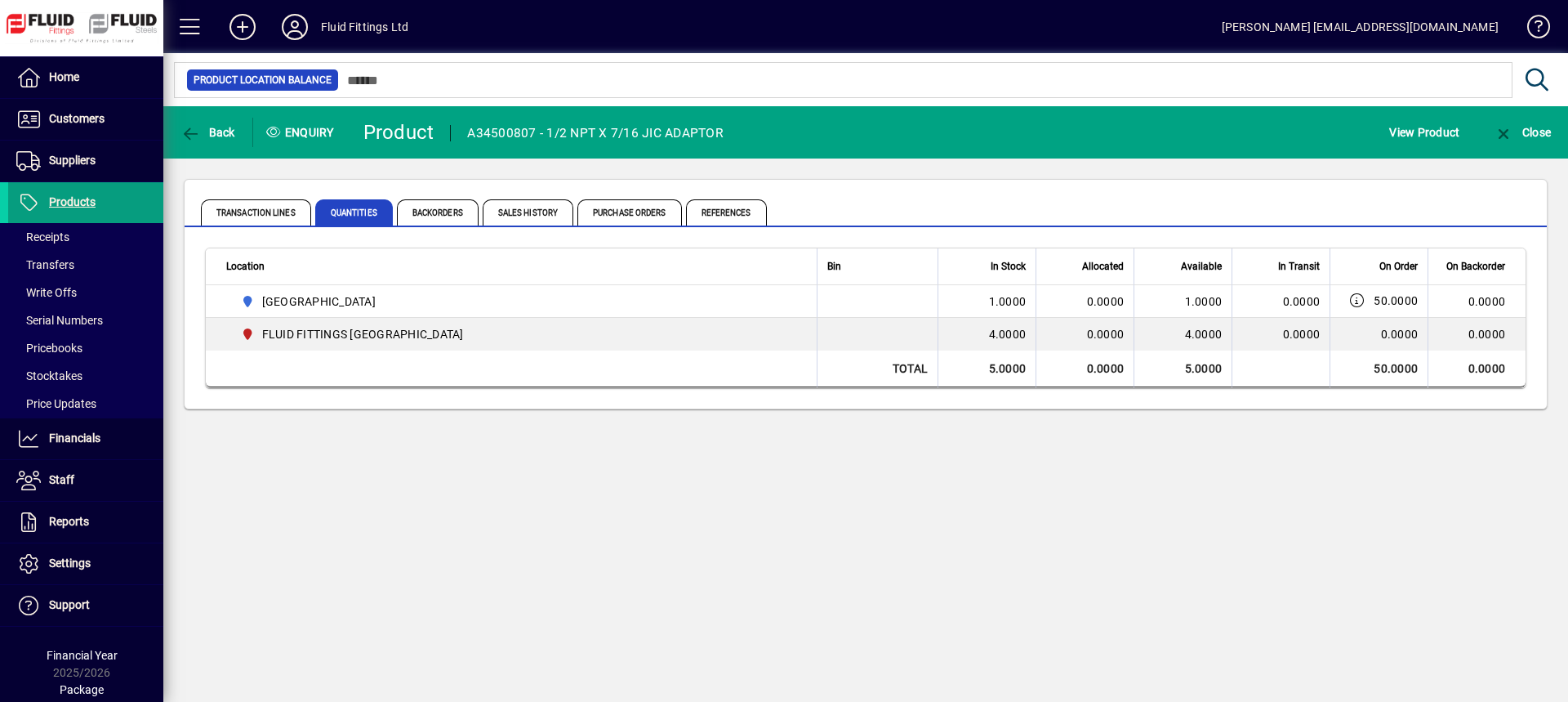
click at [307, 131] on div "Enquiry" at bounding box center [302, 132] width 98 height 26
click at [531, 212] on span "Sales History" at bounding box center [528, 212] width 90 height 26
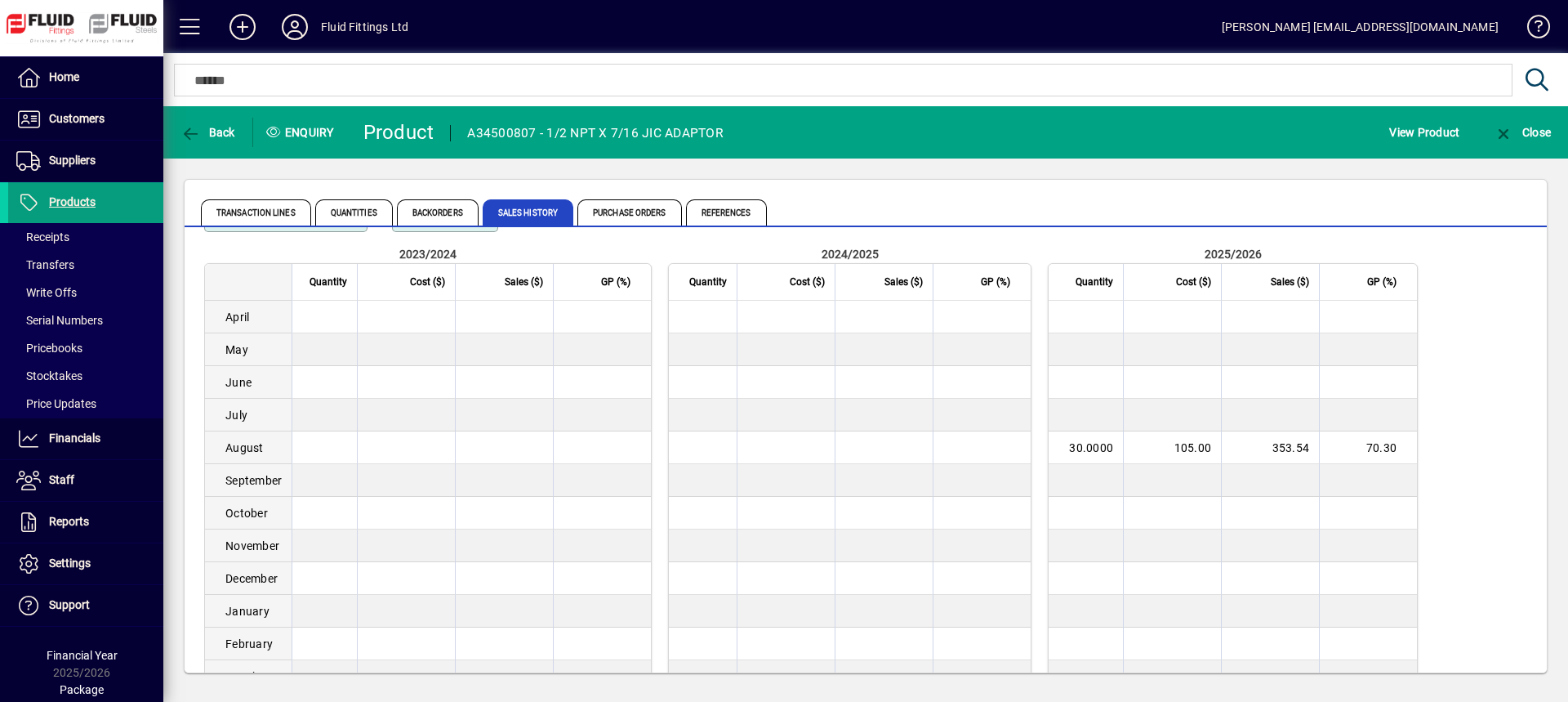
scroll to position [126, 0]
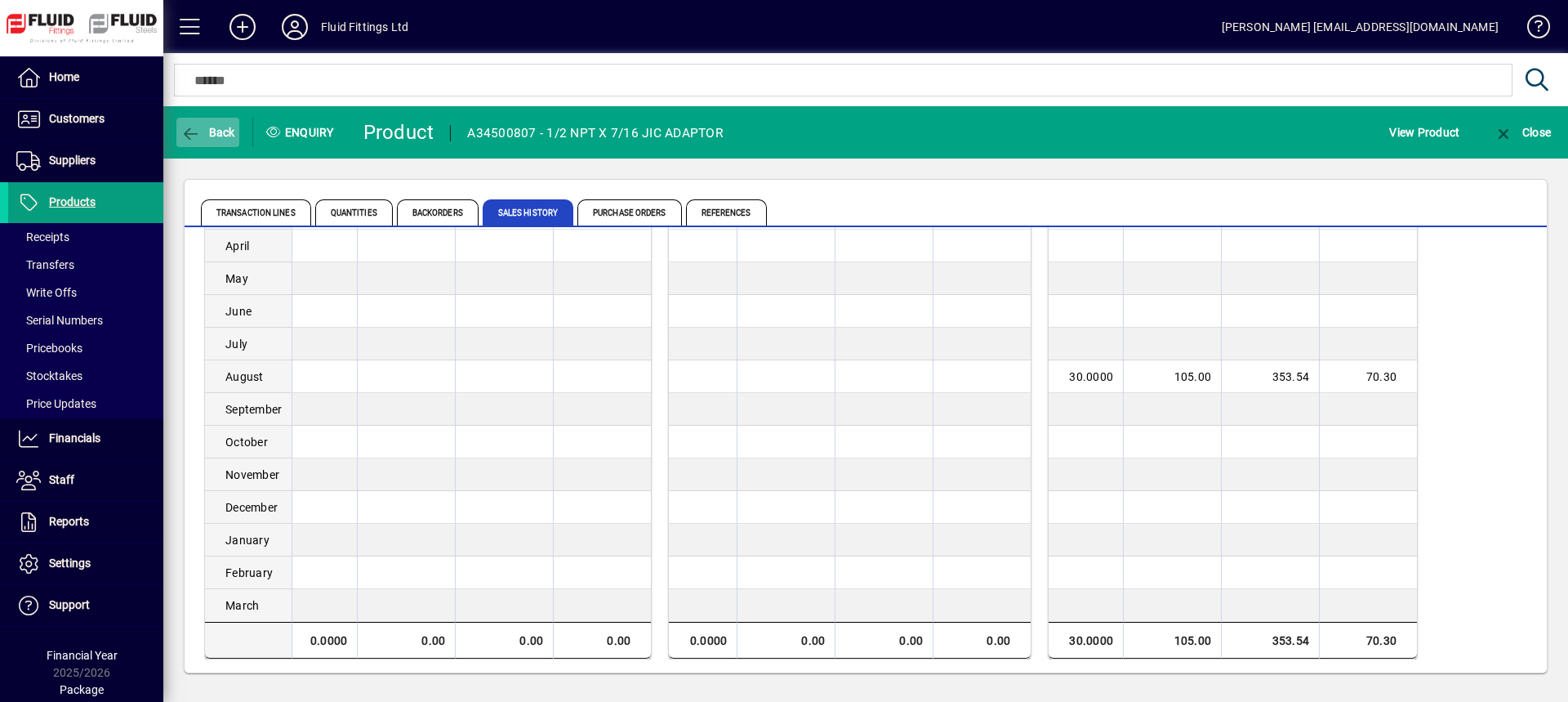
click at [215, 138] on span "Back" at bounding box center [207, 132] width 55 height 13
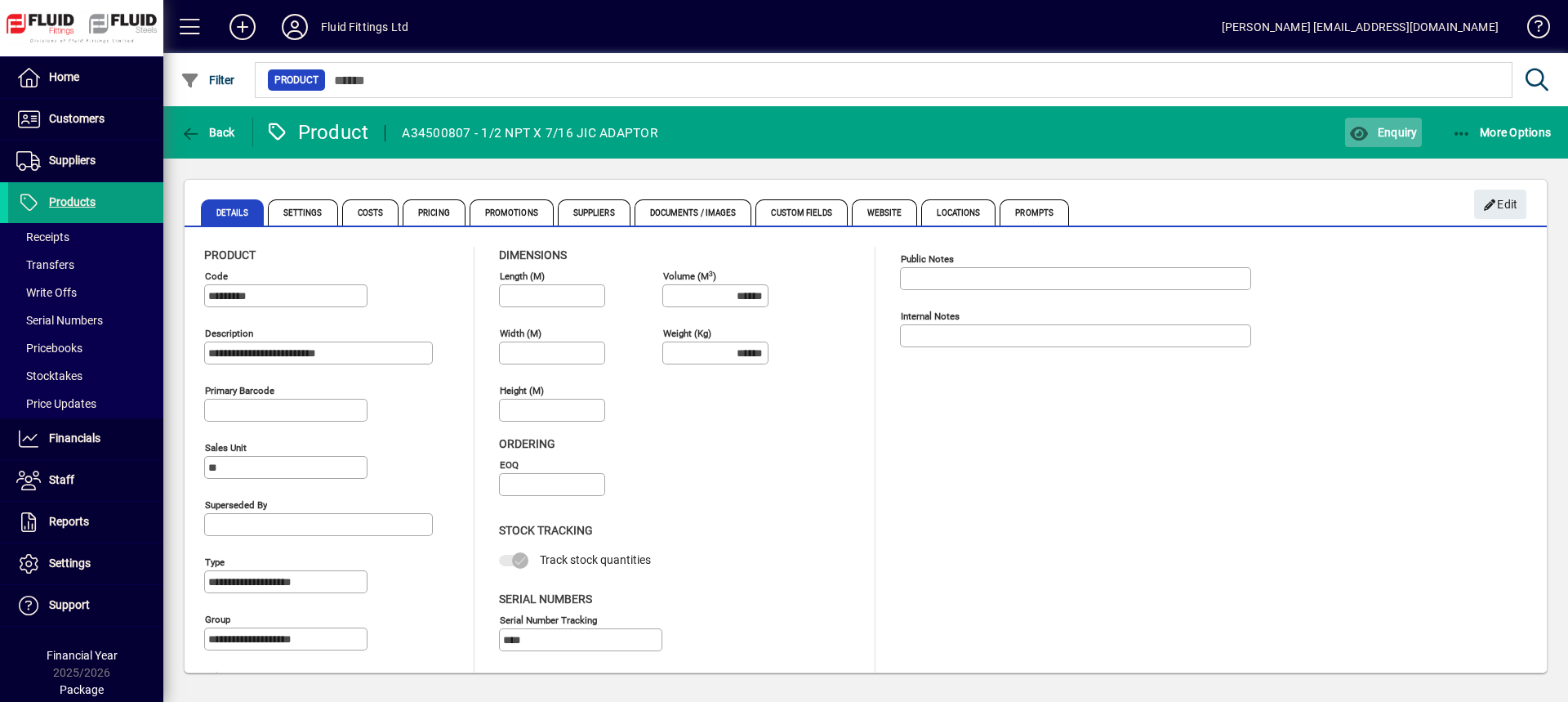
click at [1394, 123] on span "button" at bounding box center [1383, 132] width 76 height 40
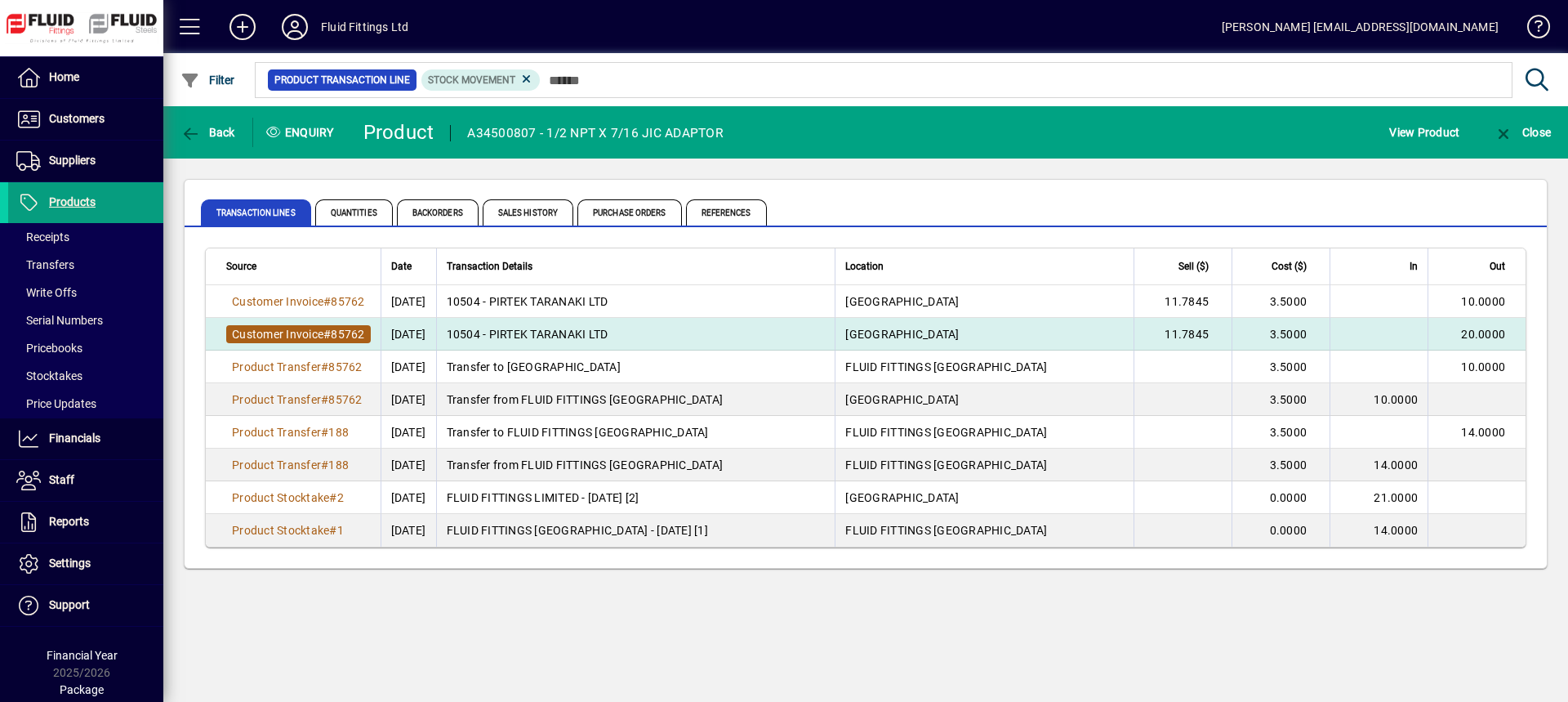
click at [292, 329] on span "Customer Invoice" at bounding box center [277, 334] width 91 height 13
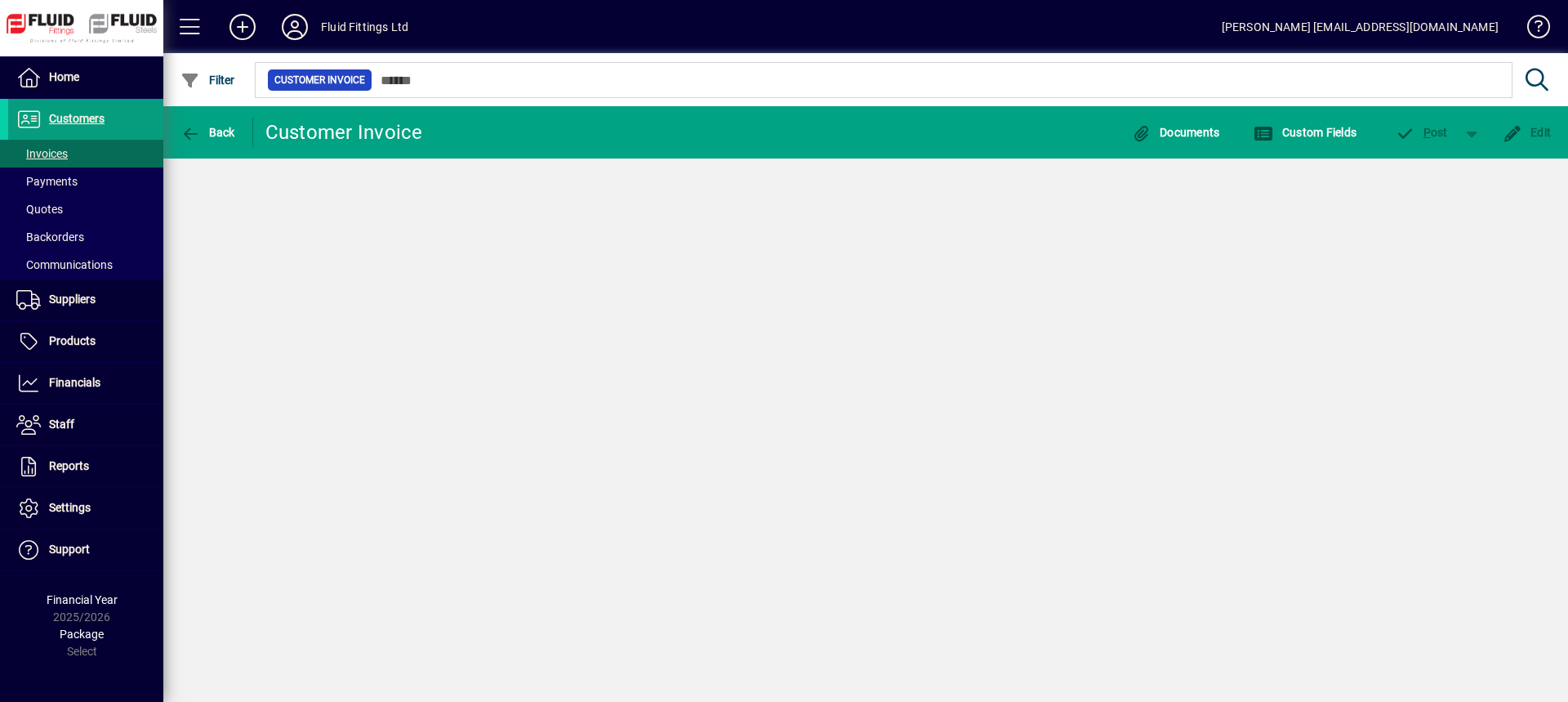
click at [291, 329] on div "Back Customer Invoice Documents Custom Fields P ost Edit" at bounding box center [865, 404] width 1404 height 596
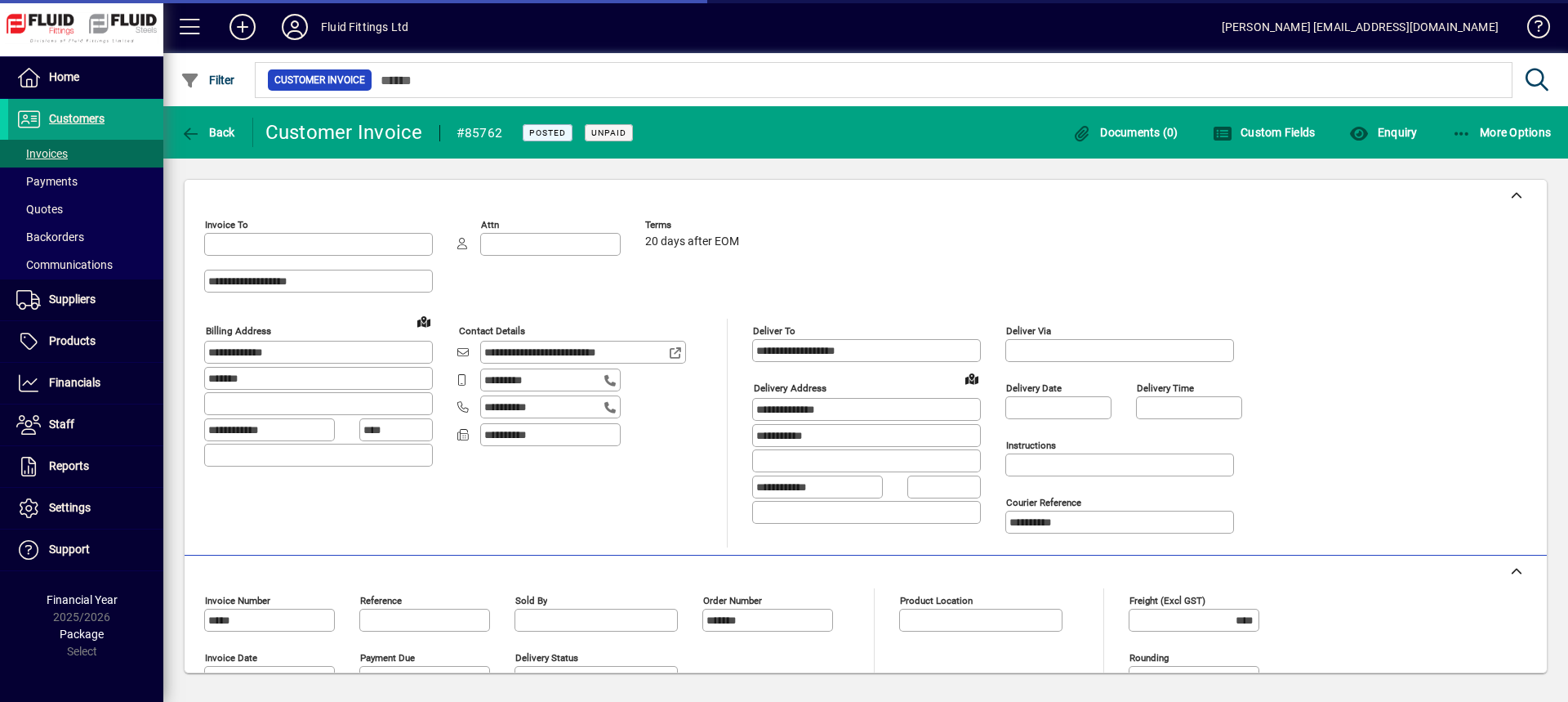
type input "**********"
type input "********"
type input "**********"
type input "*********"
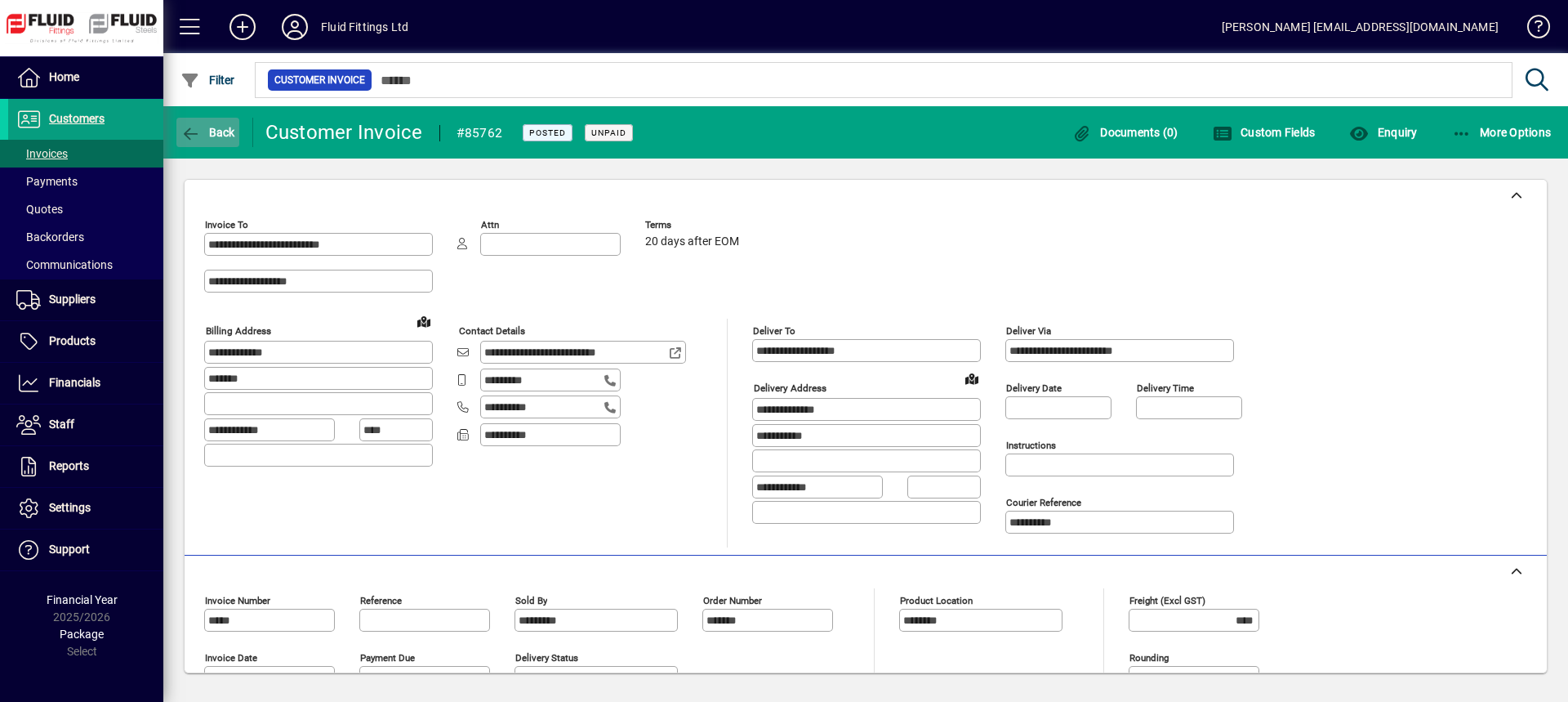
click at [221, 120] on span "button" at bounding box center [207, 132] width 63 height 40
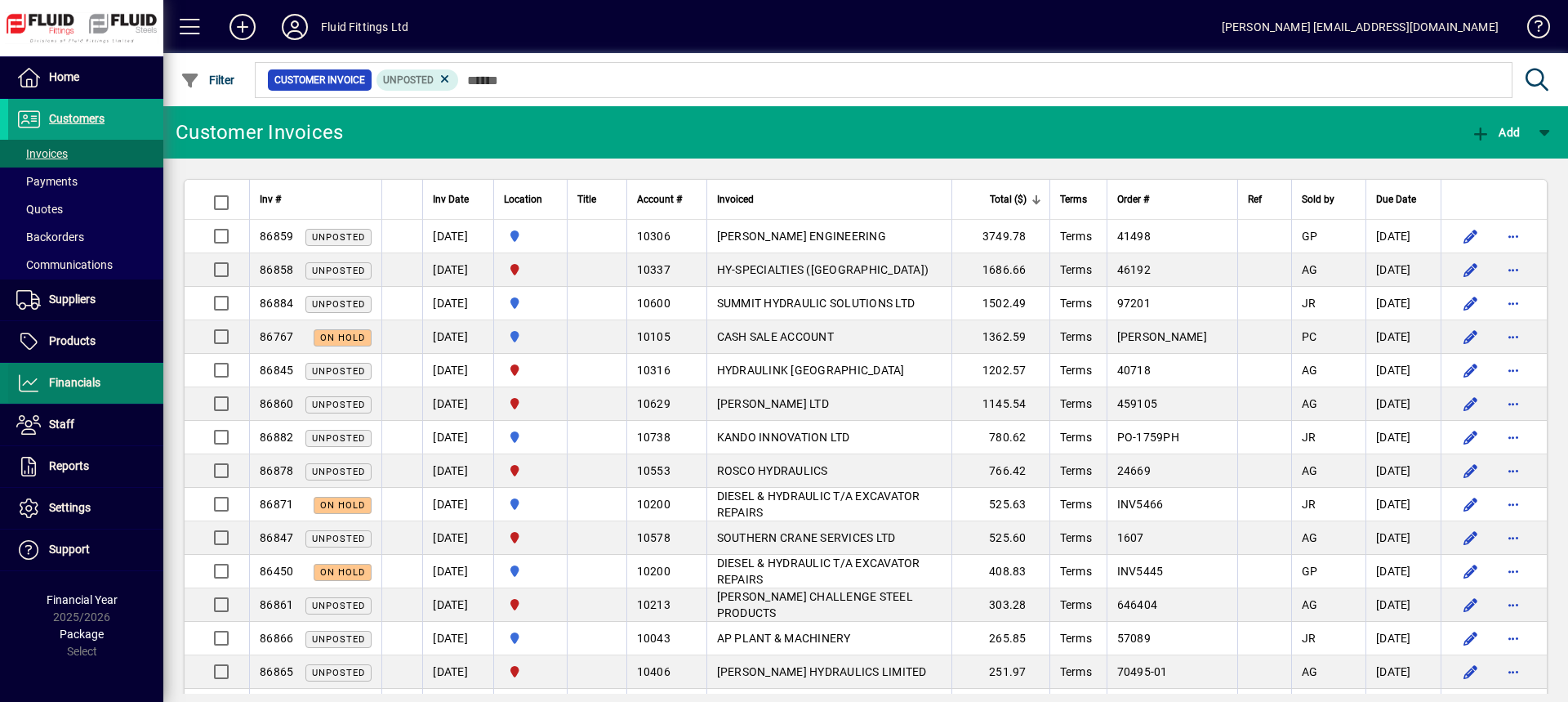
click at [88, 386] on span "Financials" at bounding box center [75, 383] width 52 height 13
